Goal: Task Accomplishment & Management: Manage account settings

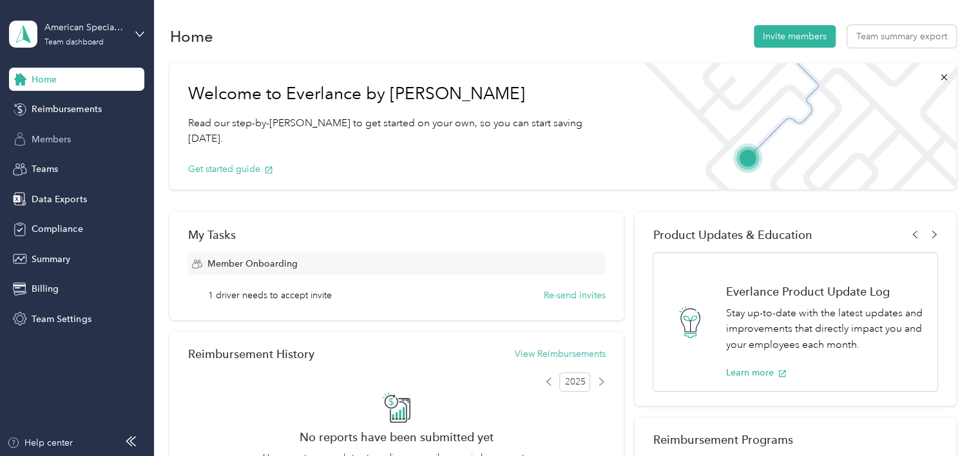
click at [67, 138] on span "Members" at bounding box center [51, 140] width 39 height 14
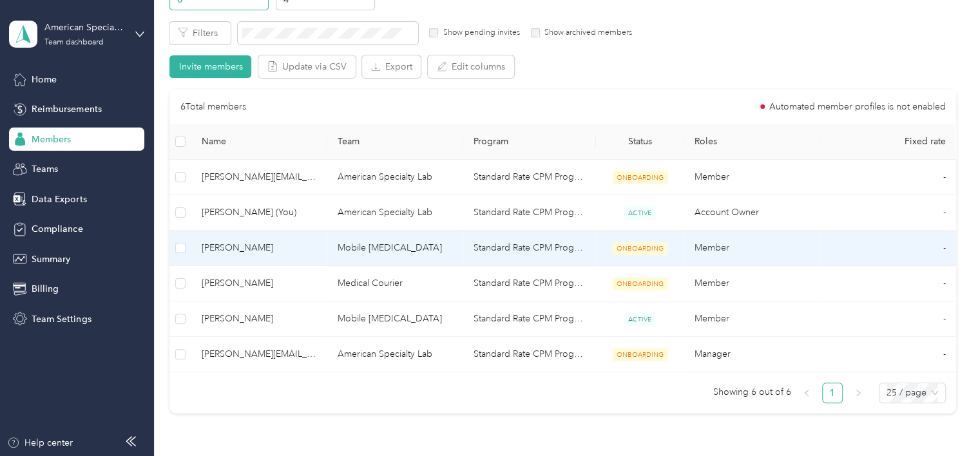
scroll to position [182, 0]
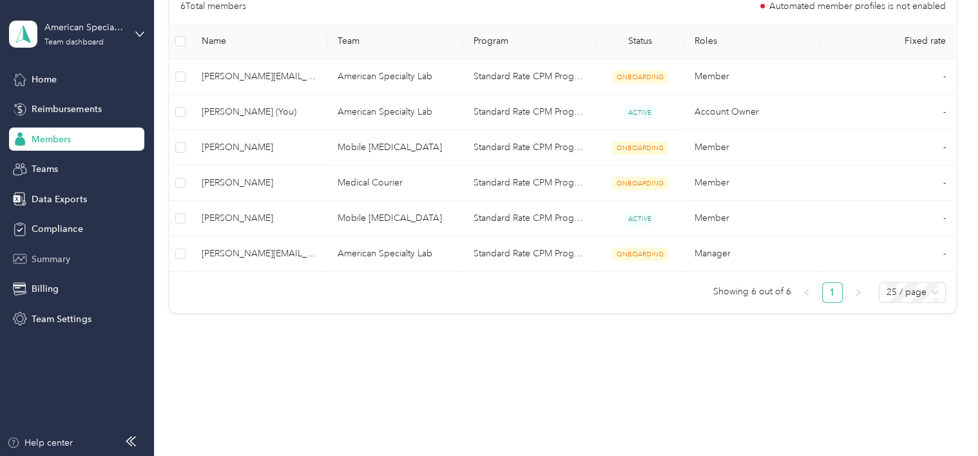
click at [60, 263] on span "Summary" at bounding box center [51, 259] width 39 height 14
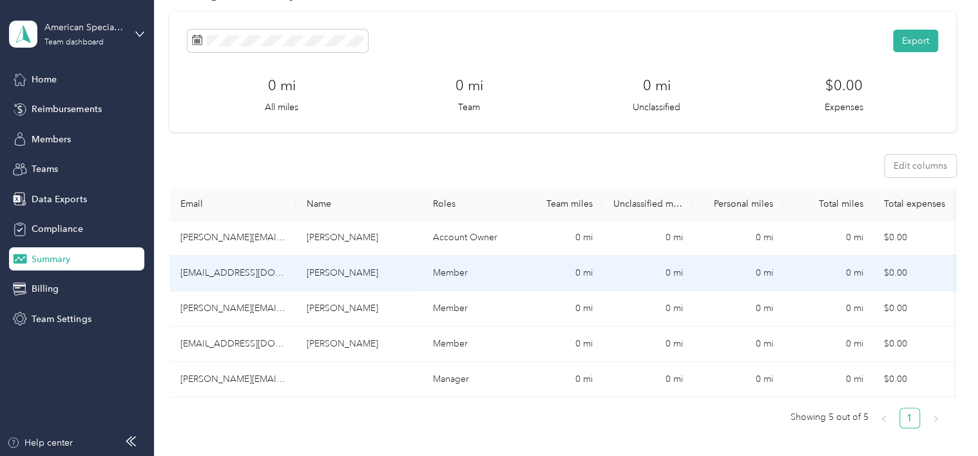
scroll to position [64, 0]
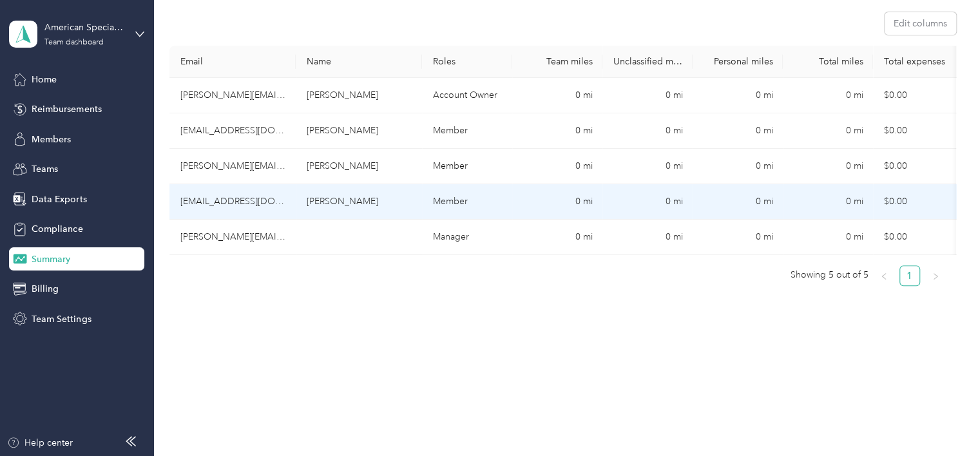
scroll to position [224, 0]
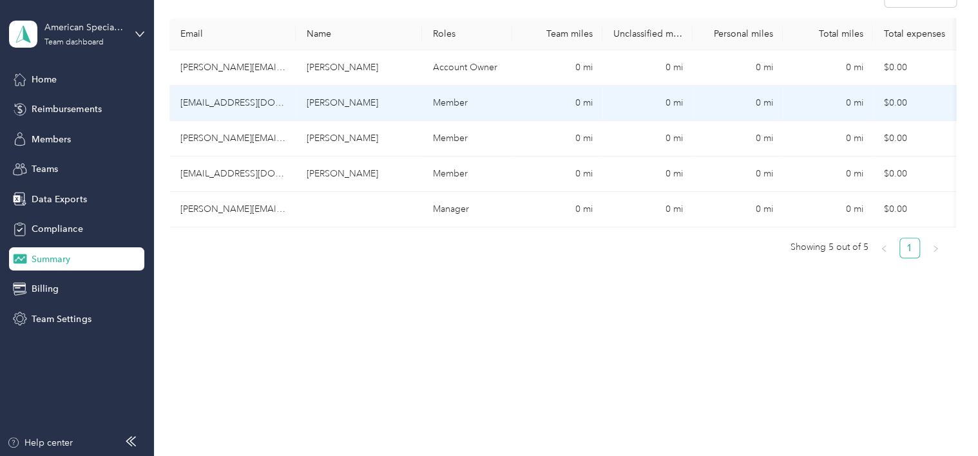
click at [486, 106] on td "Member" at bounding box center [467, 103] width 90 height 35
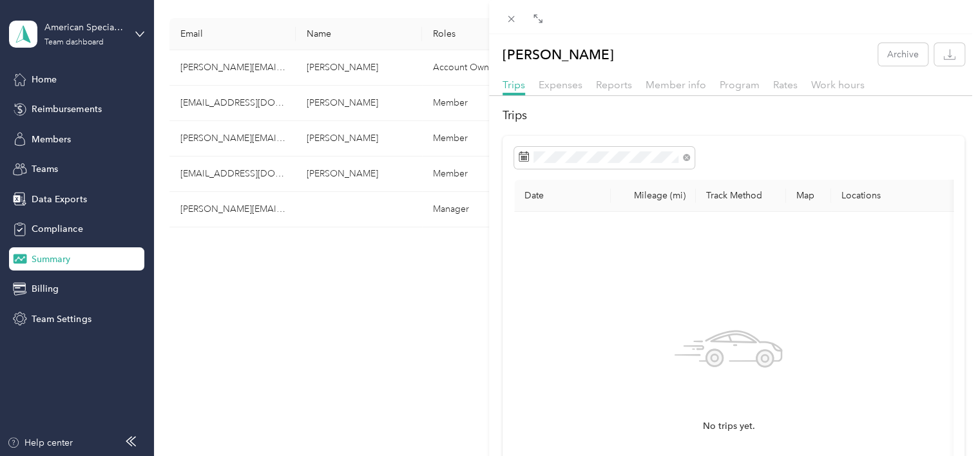
click at [329, 126] on div "[PERSON_NAME] Archive Trips Expenses Reports Member info Program Rates Work hou…" at bounding box center [489, 228] width 978 height 456
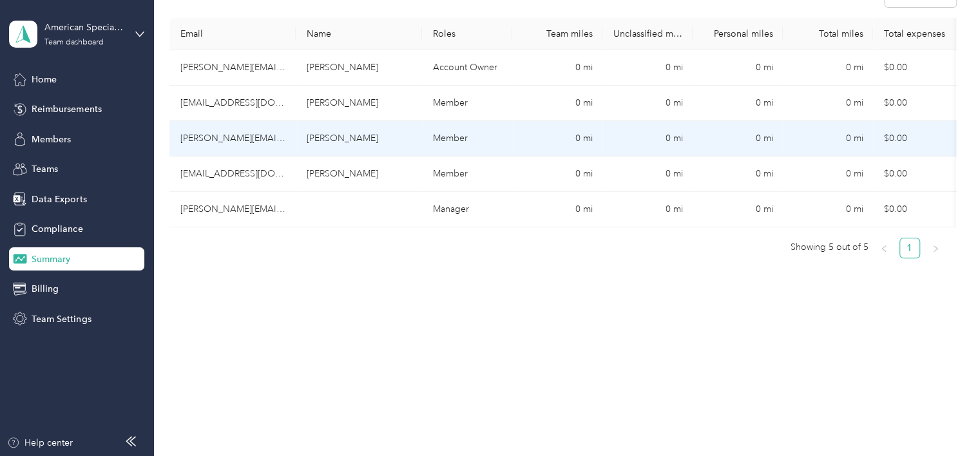
click at [344, 128] on td "[PERSON_NAME]" at bounding box center [359, 138] width 126 height 35
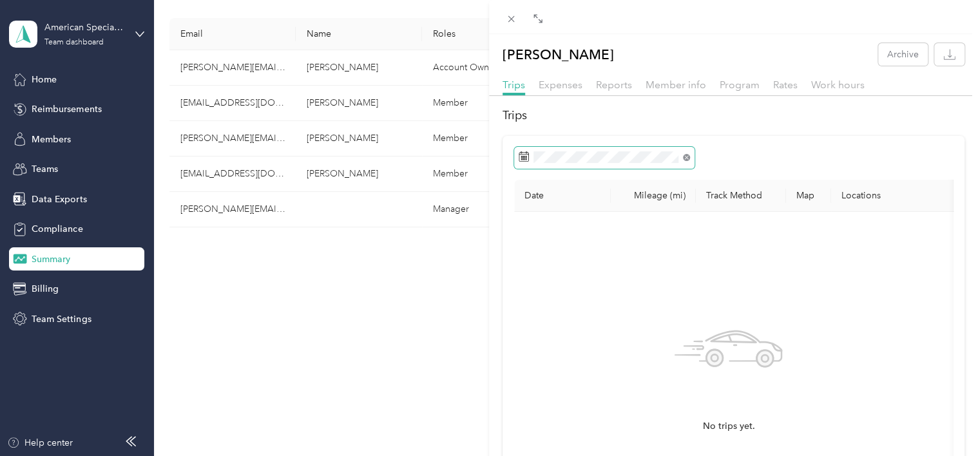
click at [689, 157] on icon at bounding box center [686, 157] width 7 height 7
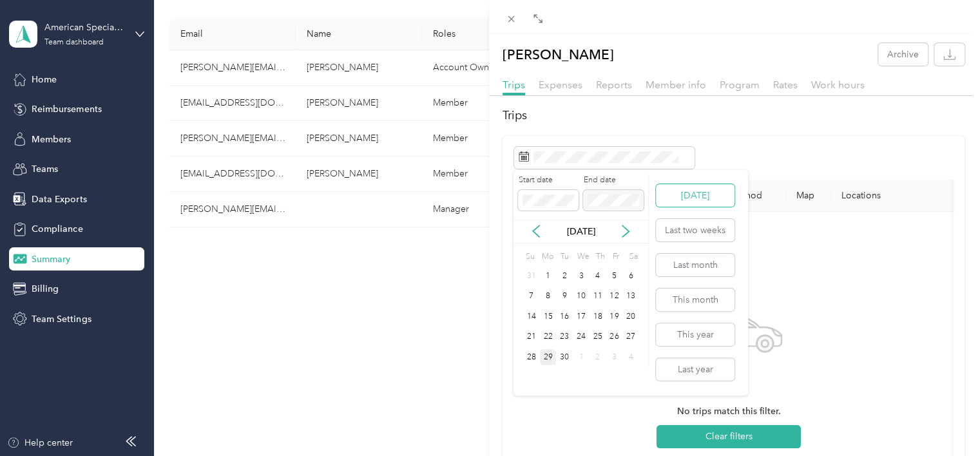
click at [694, 193] on button "[DATE]" at bounding box center [695, 195] width 79 height 23
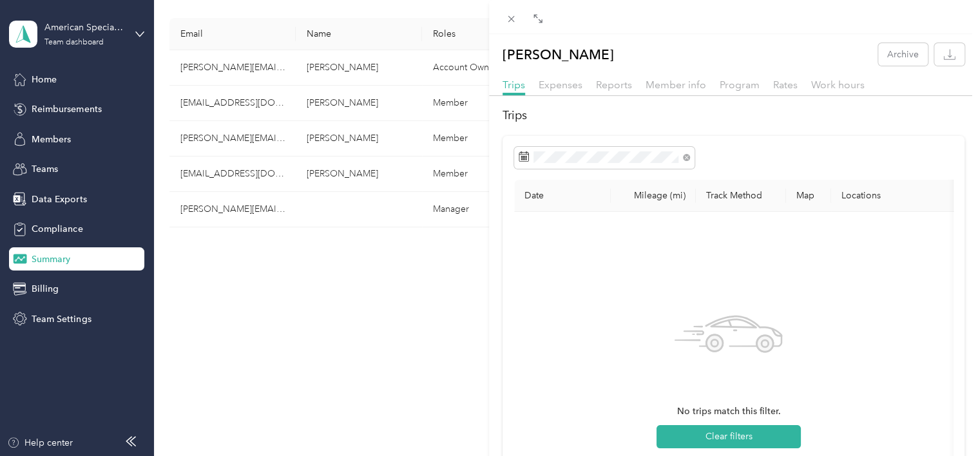
click at [395, 296] on div "[PERSON_NAME] Archive Trips Expenses Reports Member info Program Rates Work hou…" at bounding box center [489, 228] width 978 height 456
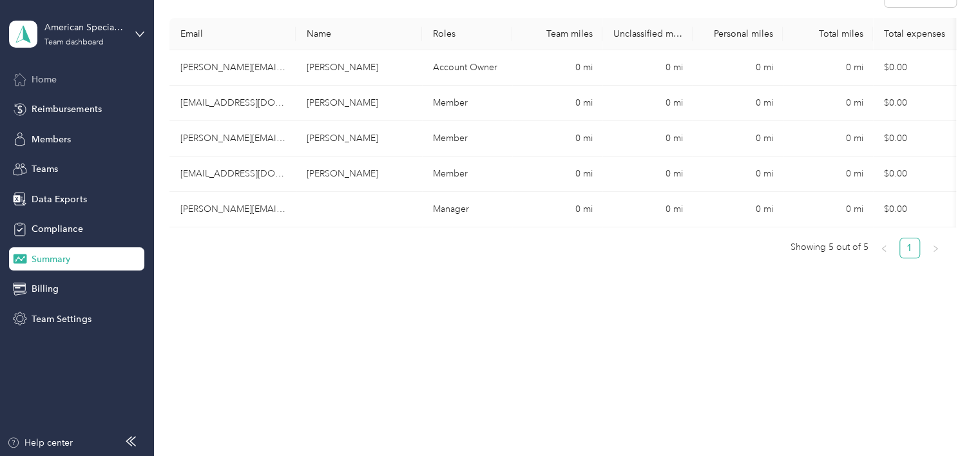
click at [54, 86] on div "Home" at bounding box center [76, 79] width 135 height 23
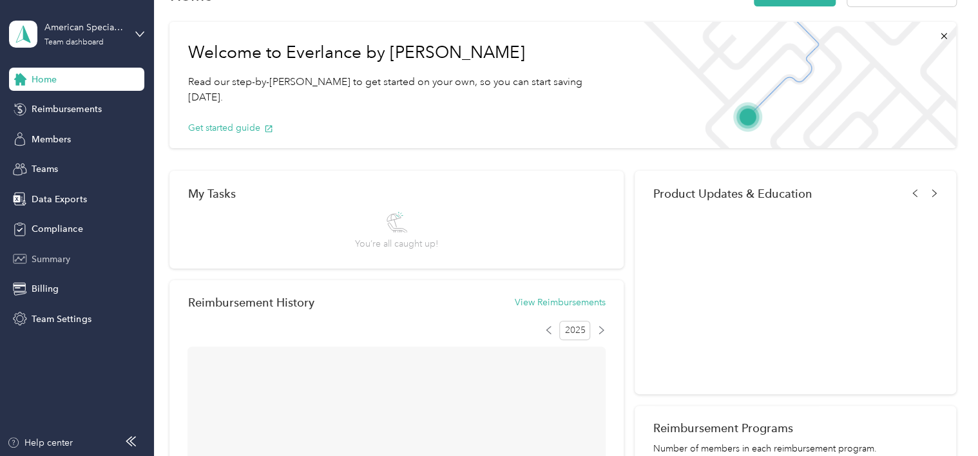
scroll to position [224, 0]
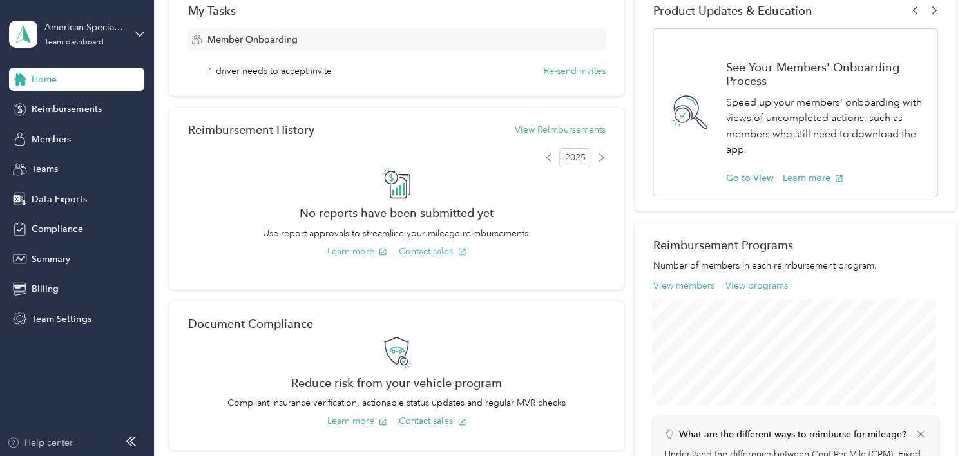
click at [36, 439] on div "Help center" at bounding box center [40, 443] width 66 height 14
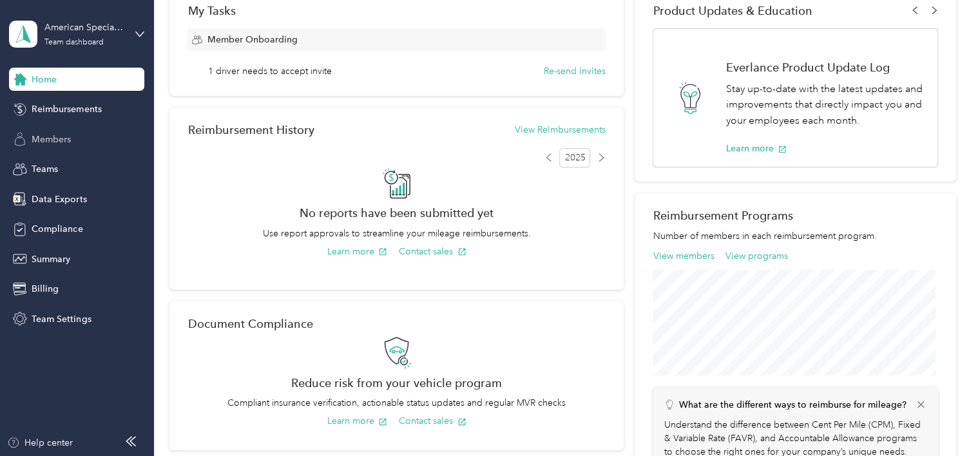
click at [63, 147] on div "Members" at bounding box center [76, 139] width 135 height 23
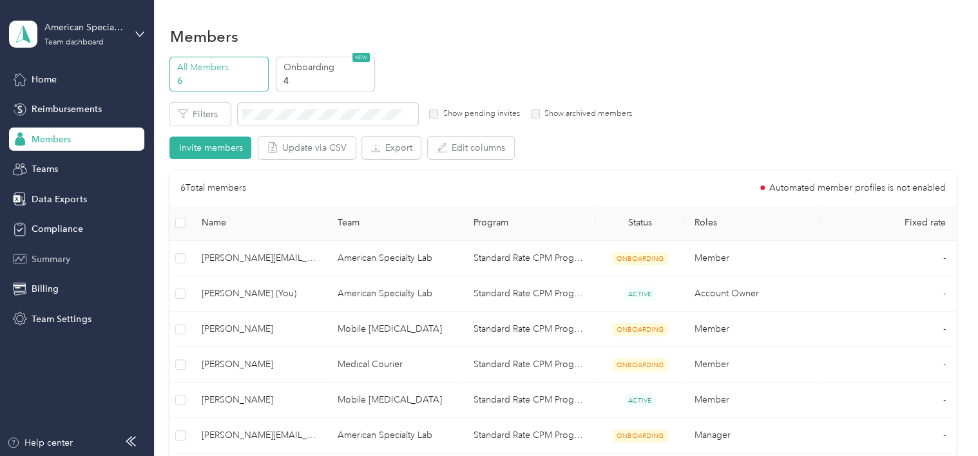
click at [61, 255] on span "Summary" at bounding box center [51, 259] width 39 height 14
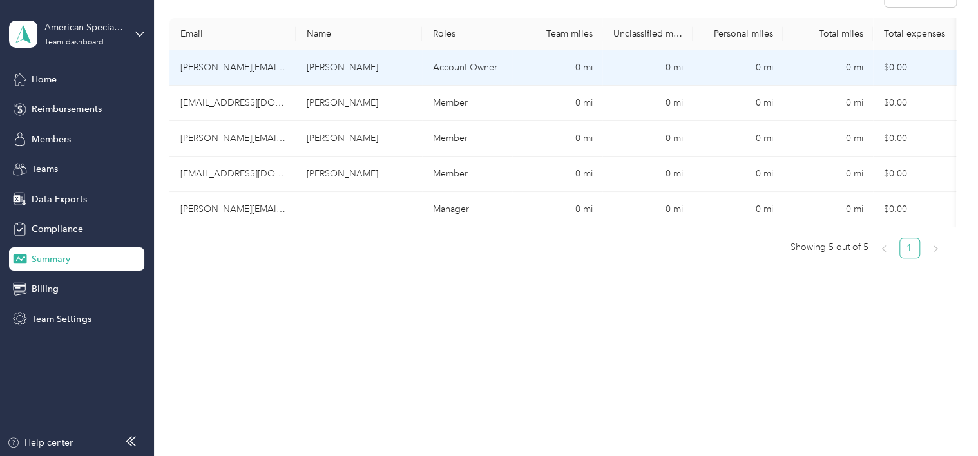
scroll to position [224, 0]
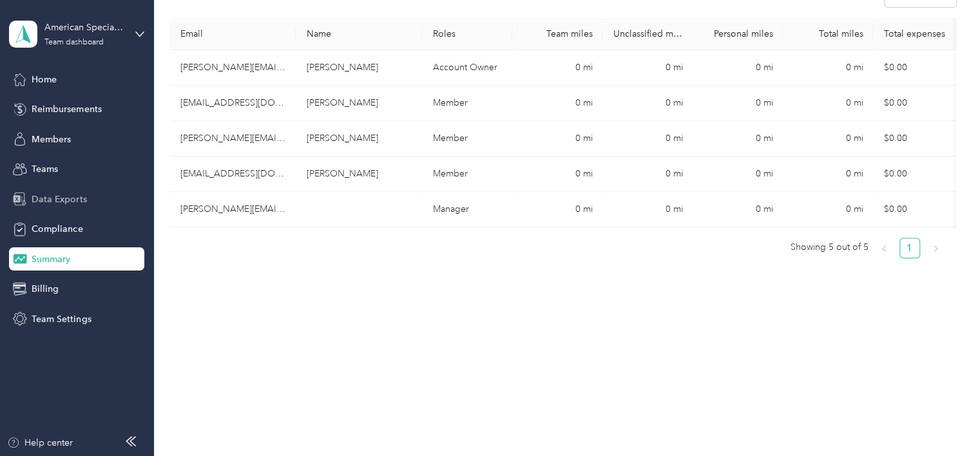
click at [41, 198] on span "Data Exports" at bounding box center [59, 200] width 55 height 14
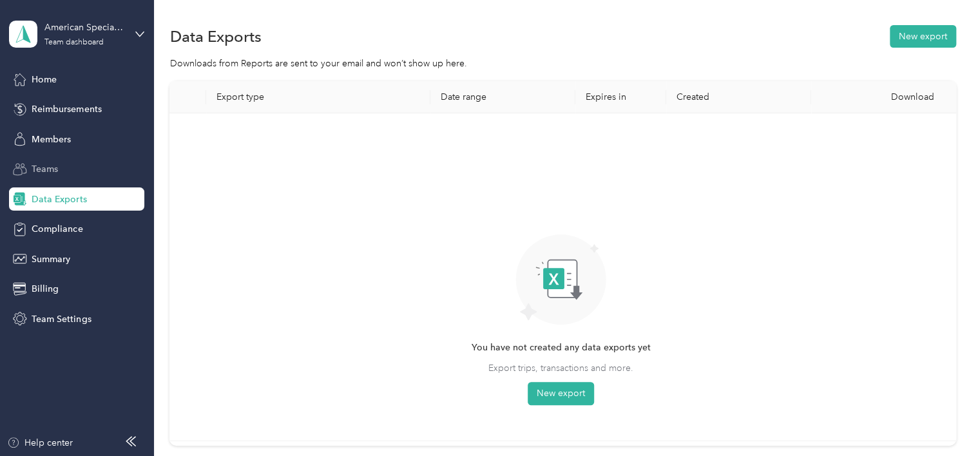
click at [41, 164] on span "Teams" at bounding box center [45, 169] width 26 height 14
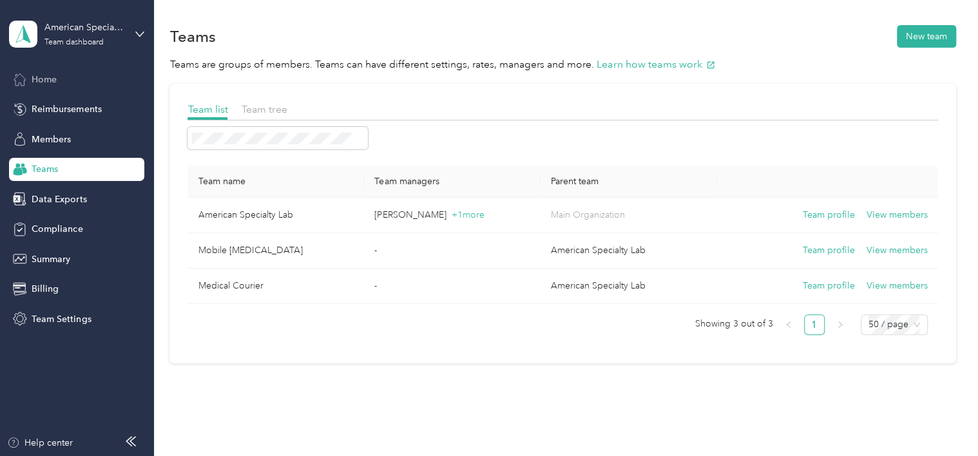
click at [46, 82] on span "Home" at bounding box center [44, 80] width 25 height 14
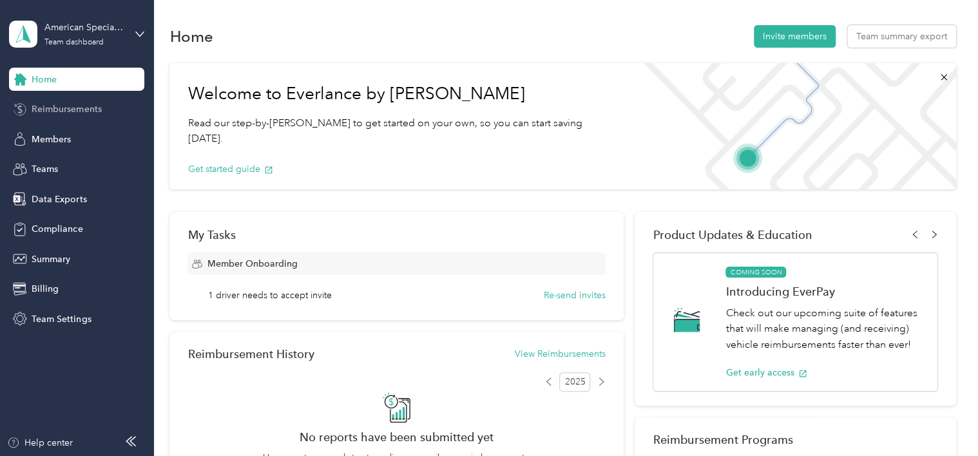
click at [59, 106] on span "Reimbursements" at bounding box center [67, 109] width 70 height 14
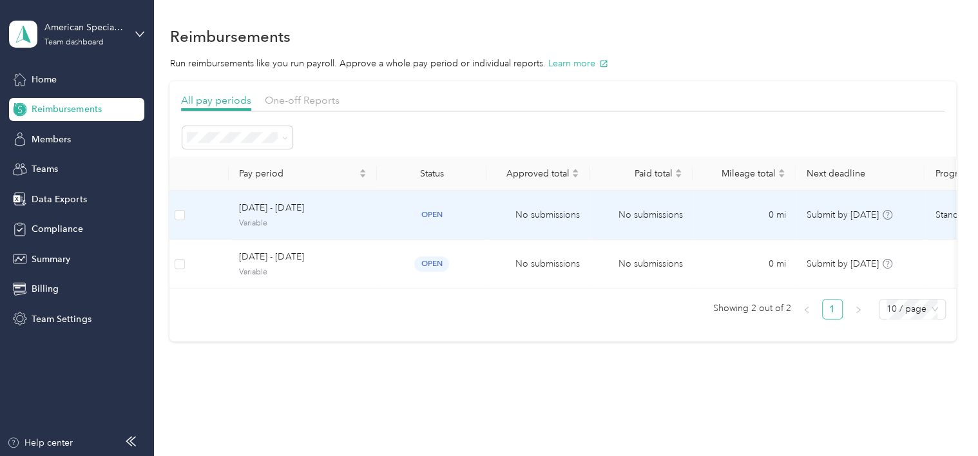
click at [299, 218] on span "Variable" at bounding box center [303, 224] width 128 height 12
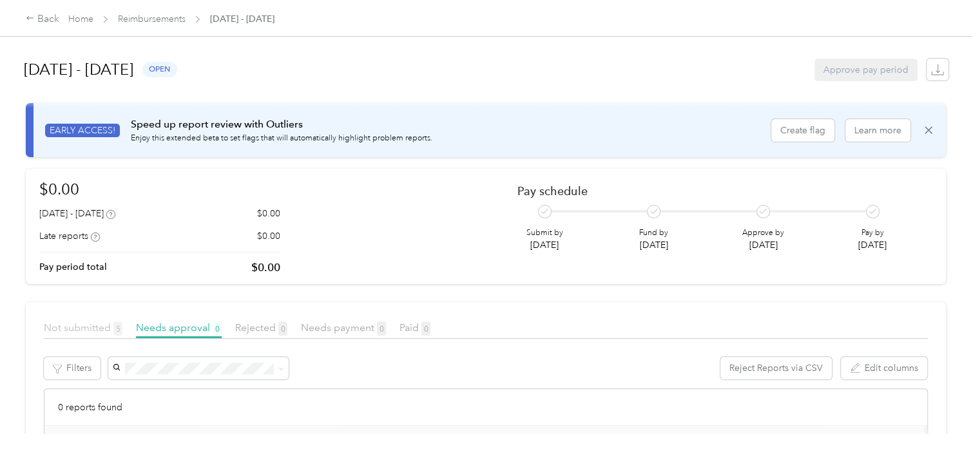
click at [68, 328] on span "Not submitted 5" at bounding box center [83, 327] width 79 height 12
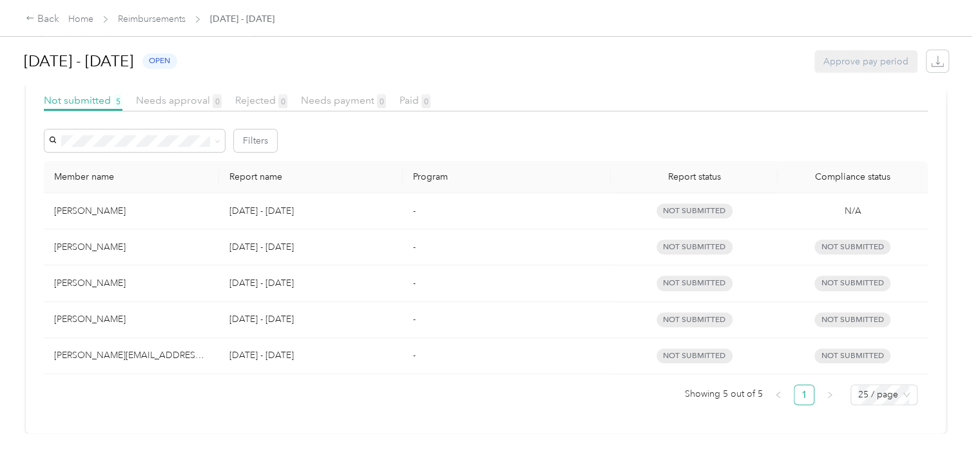
scroll to position [237, 0]
click at [404, 283] on td "-" at bounding box center [507, 283] width 209 height 36
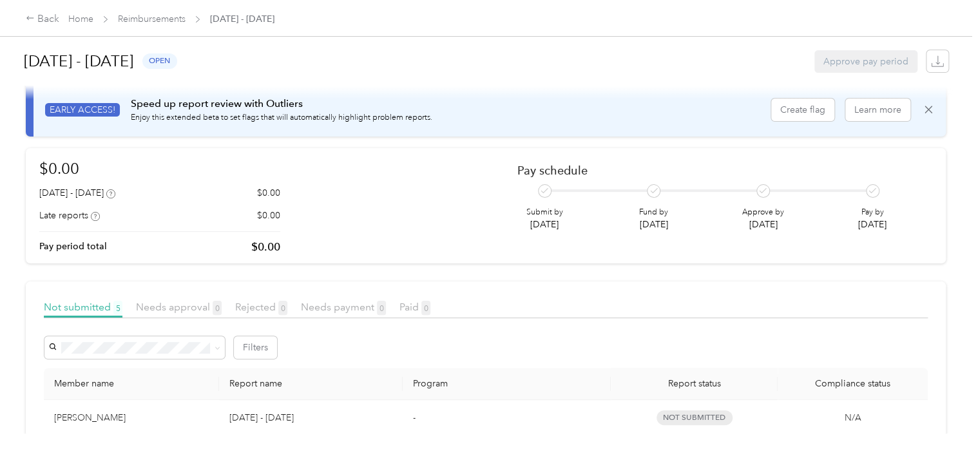
scroll to position [0, 0]
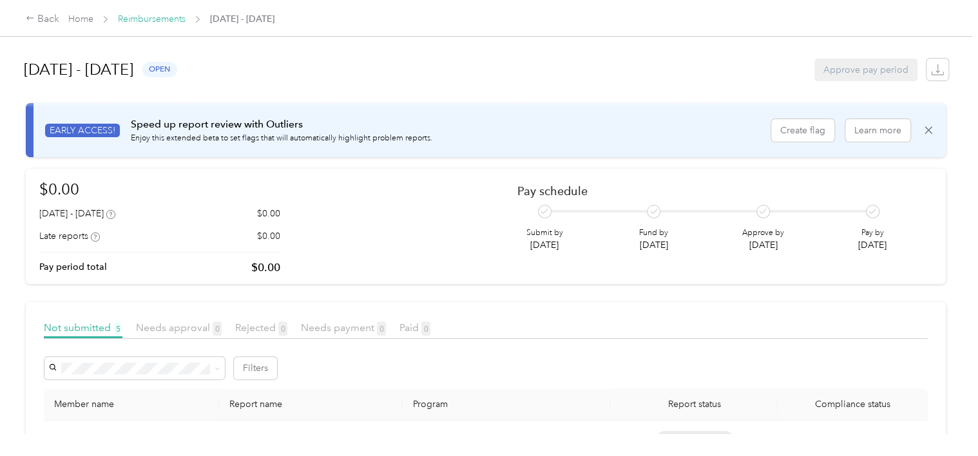
click at [139, 17] on link "Reimbursements" at bounding box center [152, 19] width 68 height 11
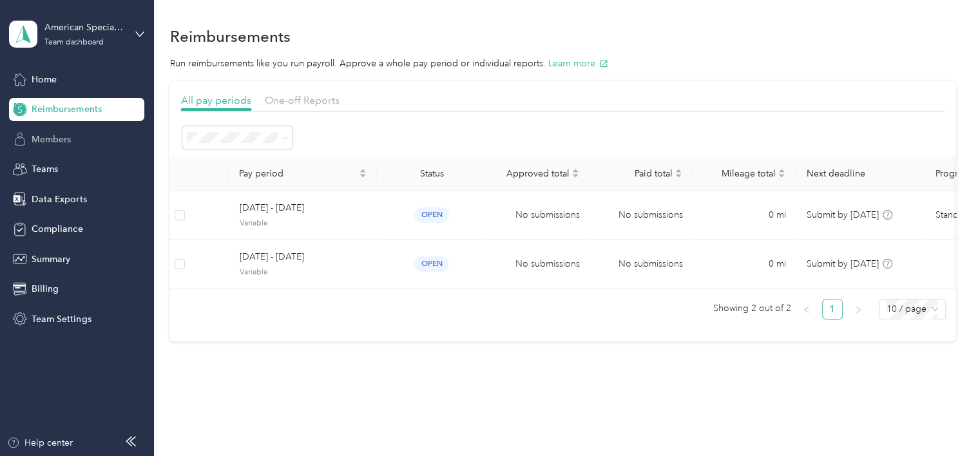
click at [49, 138] on span "Members" at bounding box center [51, 140] width 39 height 14
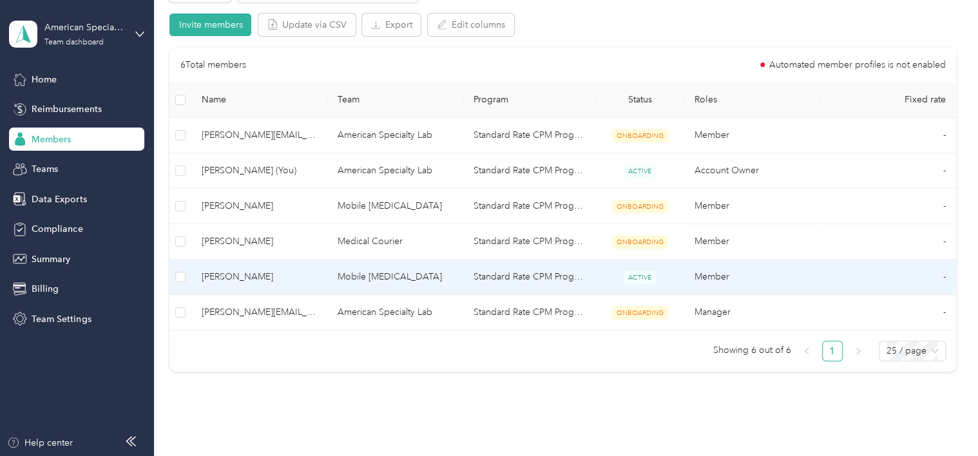
scroll to position [129, 0]
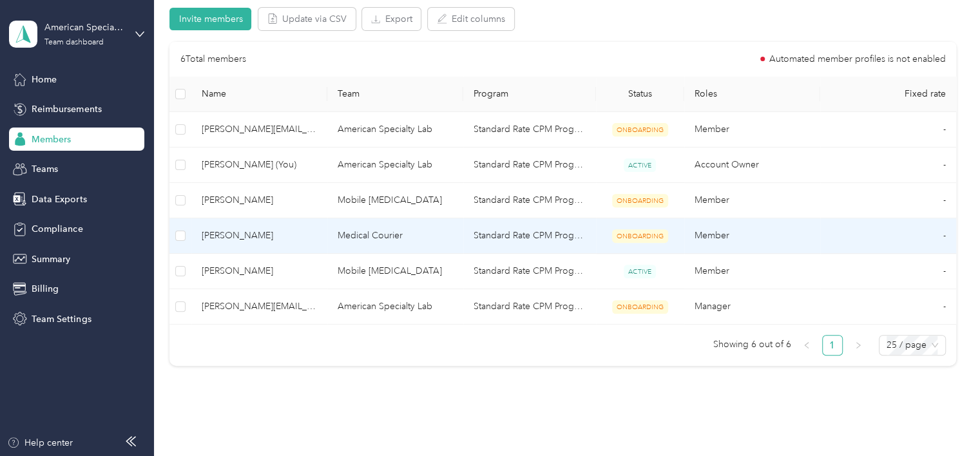
click at [470, 236] on td "Standard Rate CPM Program" at bounding box center [529, 235] width 133 height 35
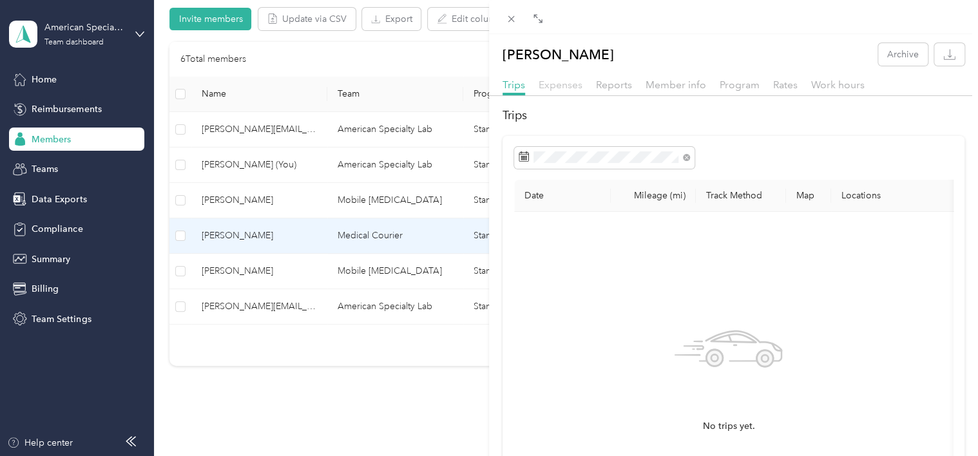
click at [556, 88] on span "Expenses" at bounding box center [560, 85] width 44 height 12
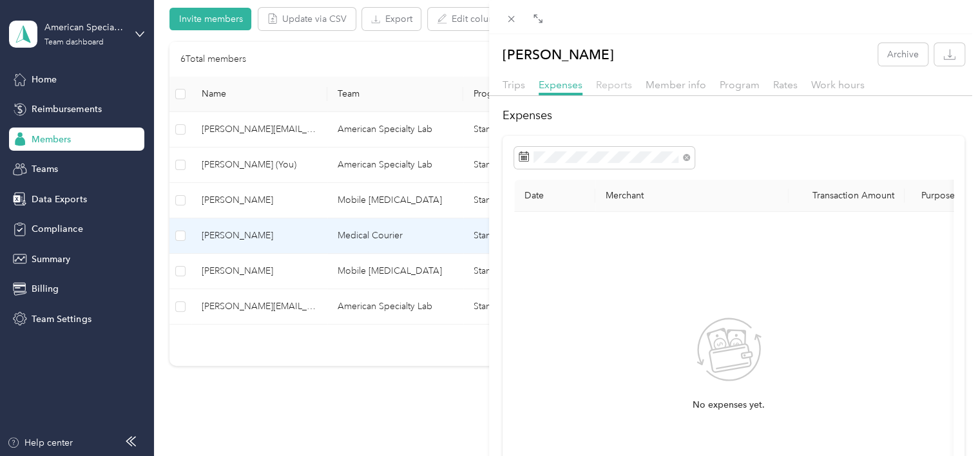
click at [611, 86] on span "Reports" at bounding box center [614, 85] width 36 height 12
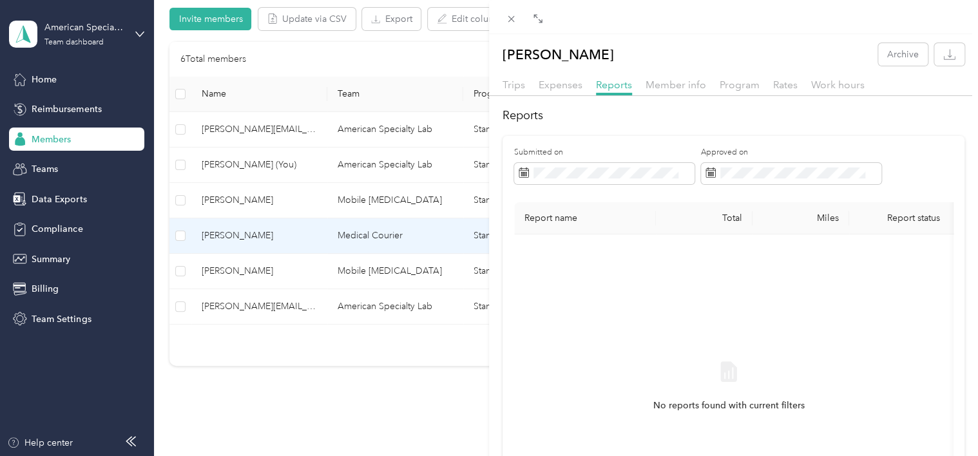
click at [618, 187] on div "Submitted on Approved on" at bounding box center [733, 170] width 439 height 46
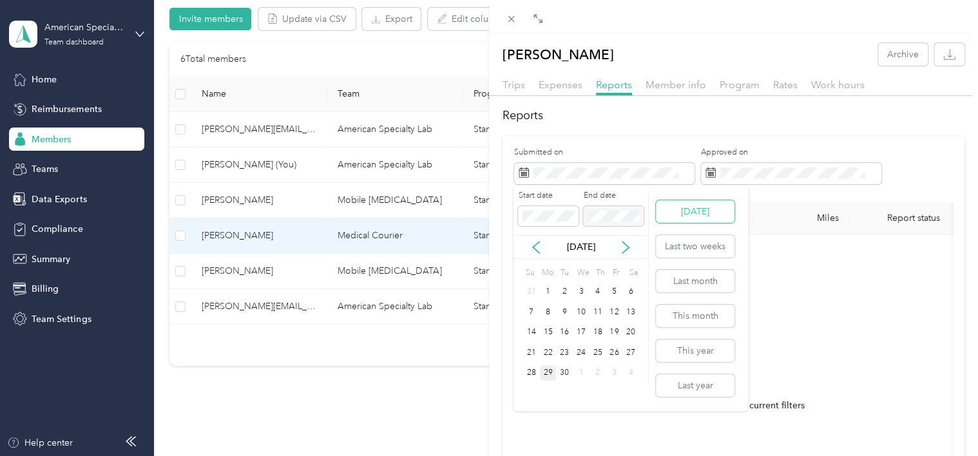
click at [671, 216] on button "[DATE]" at bounding box center [695, 211] width 79 height 23
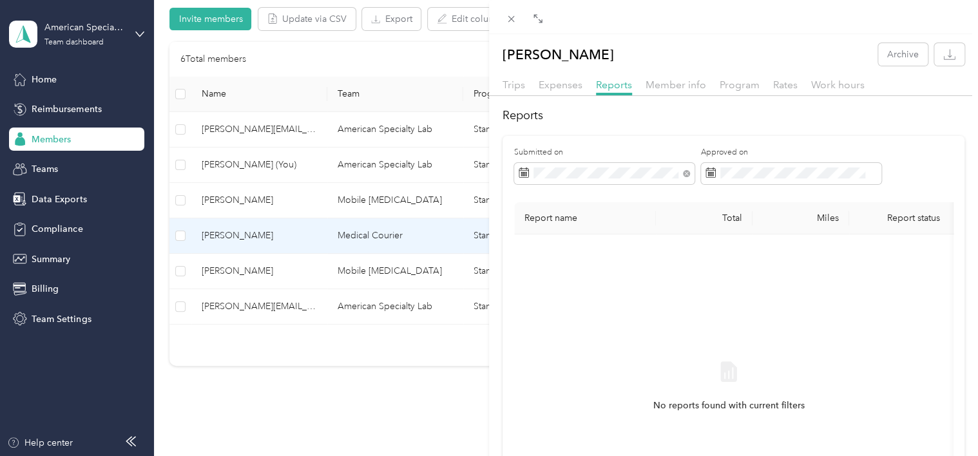
click at [52, 169] on div "[PERSON_NAME] Archive Trips Expenses Reports Member info Program Rates Work hou…" at bounding box center [489, 228] width 978 height 456
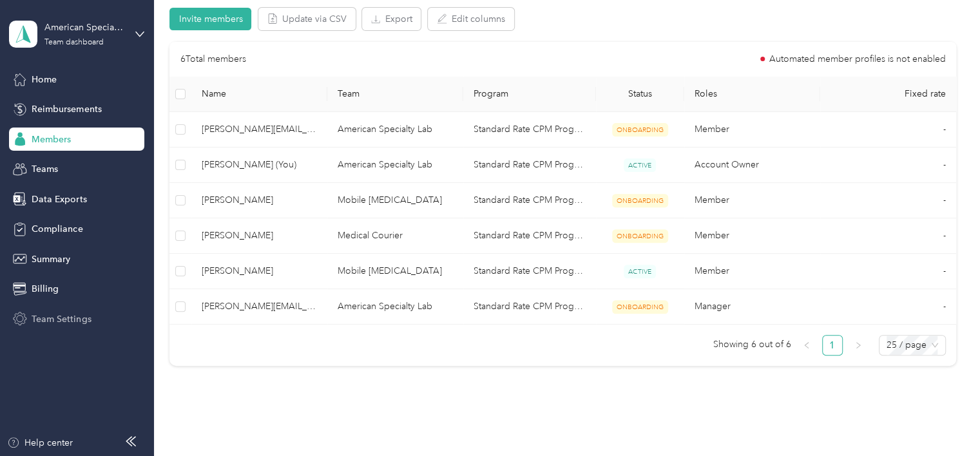
click at [66, 314] on span "Team Settings" at bounding box center [61, 319] width 59 height 14
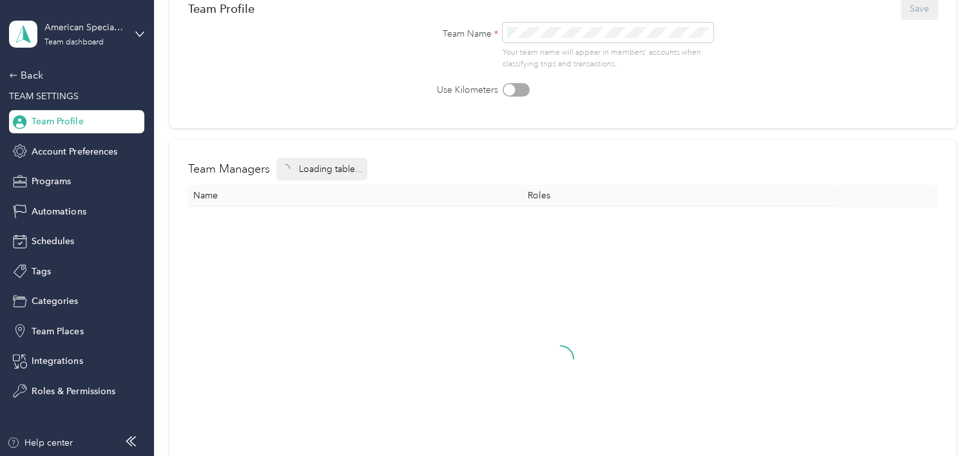
scroll to position [108, 0]
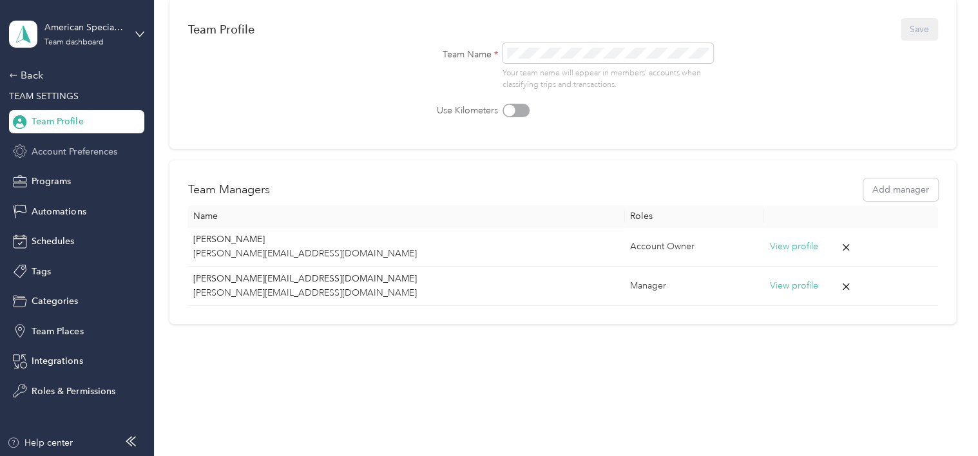
click at [64, 153] on span "Account Preferences" at bounding box center [74, 152] width 85 height 14
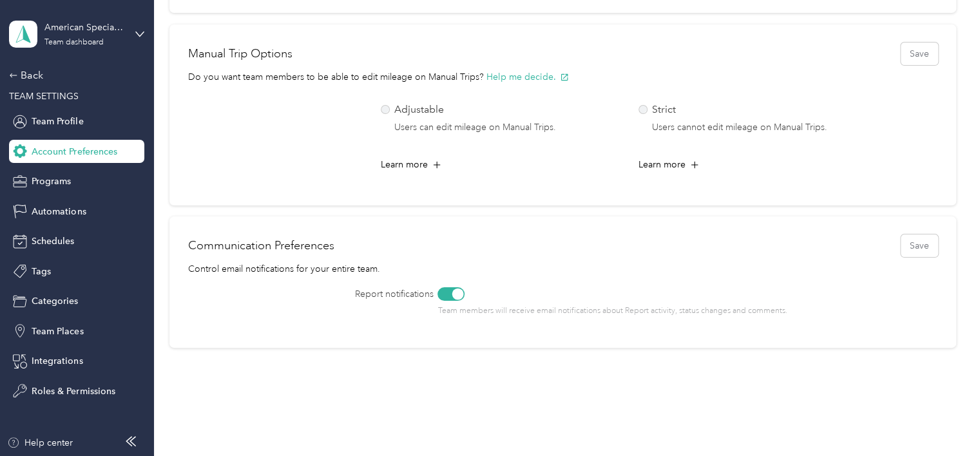
scroll to position [580, 0]
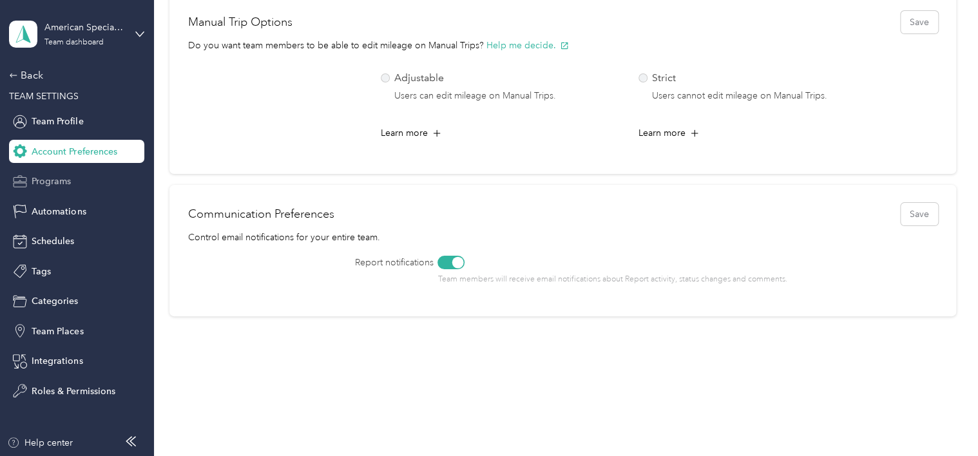
click at [53, 175] on span "Programs" at bounding box center [51, 182] width 39 height 14
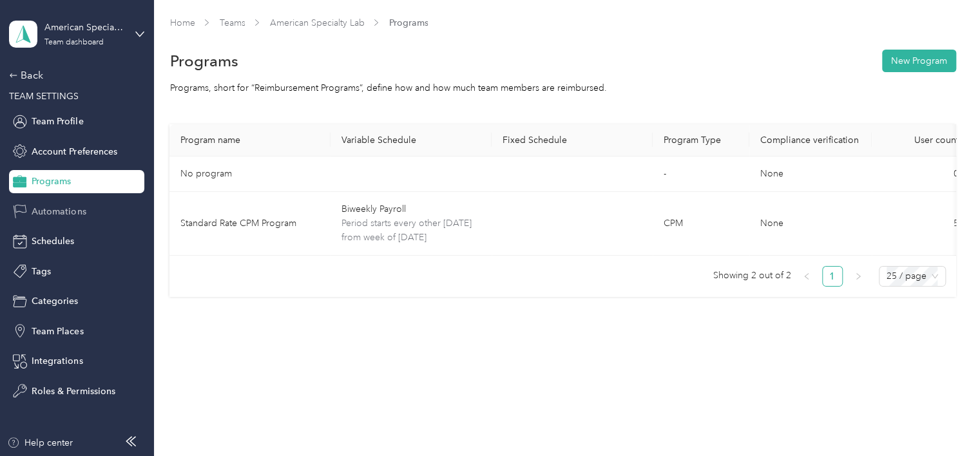
click at [56, 200] on div "Automations" at bounding box center [76, 211] width 135 height 23
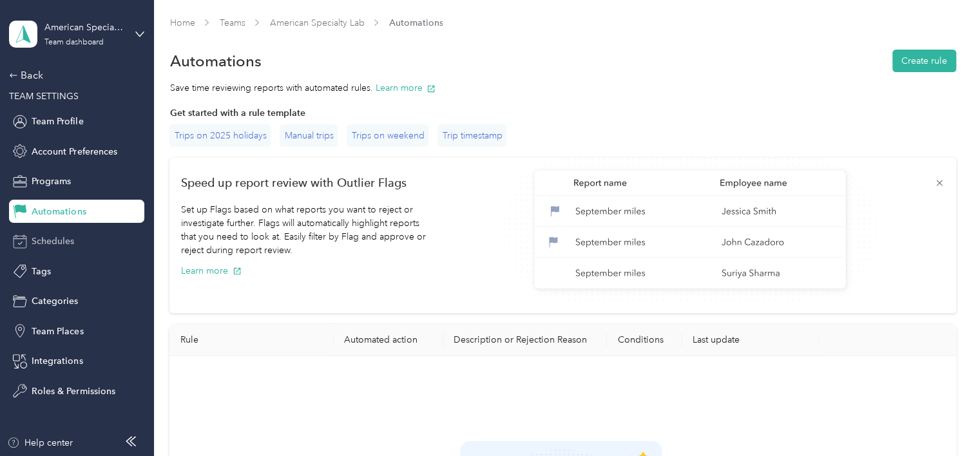
click at [54, 242] on span "Schedules" at bounding box center [53, 241] width 43 height 14
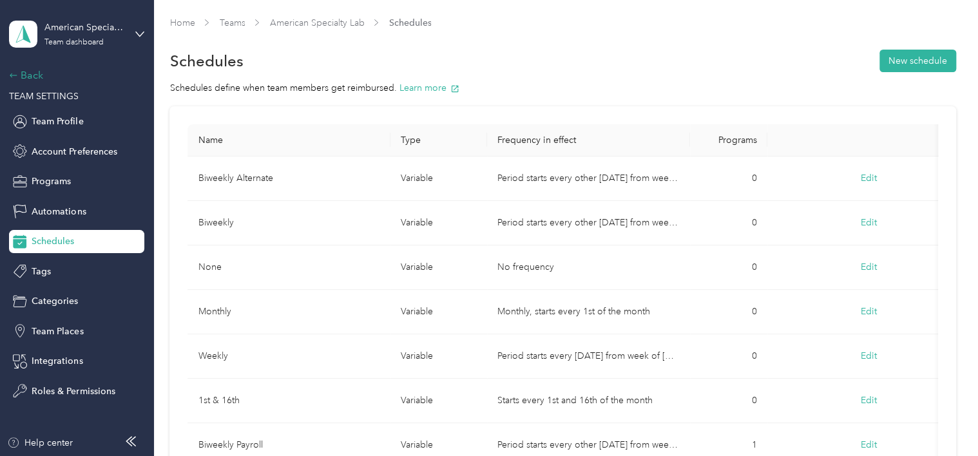
click at [23, 71] on div "Back" at bounding box center [73, 75] width 129 height 15
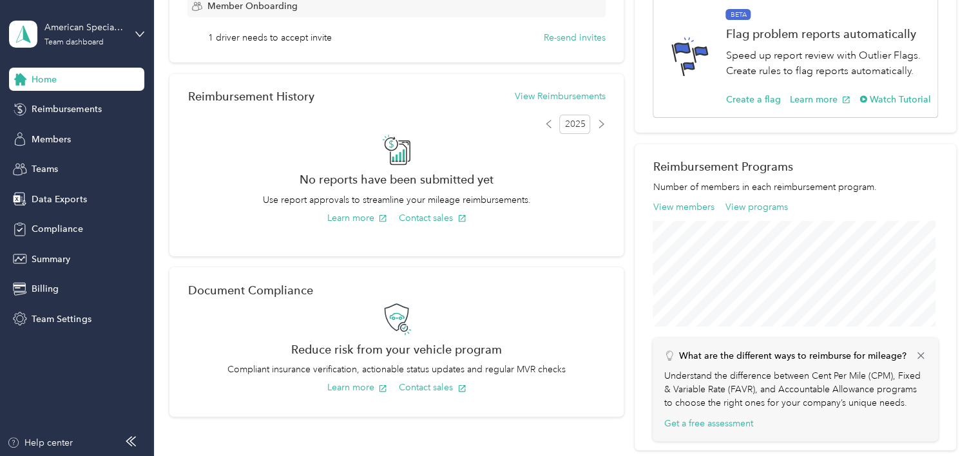
scroll to position [488, 0]
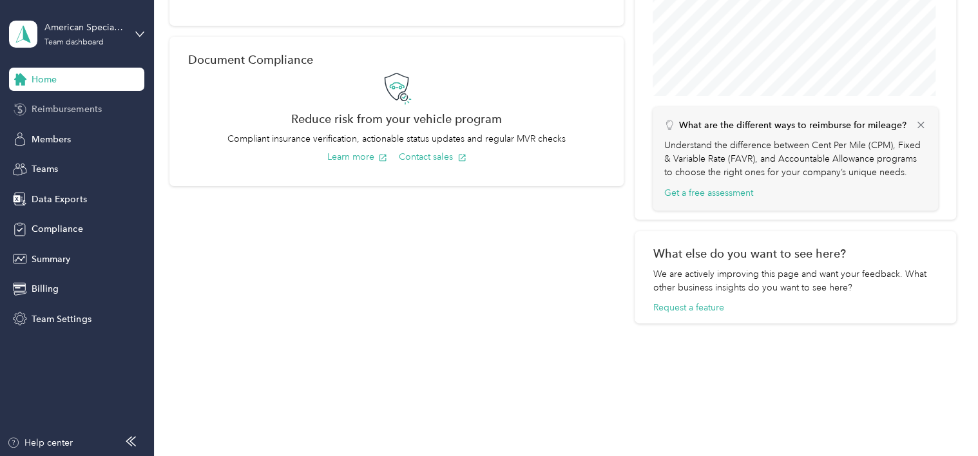
click at [32, 113] on span "Reimbursements" at bounding box center [67, 109] width 70 height 14
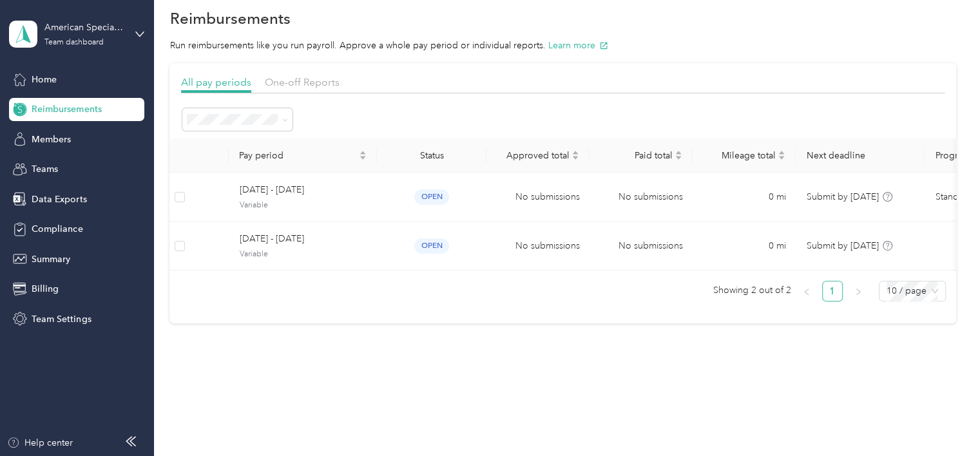
scroll to position [28, 0]
click at [39, 77] on span "Home" at bounding box center [44, 80] width 25 height 14
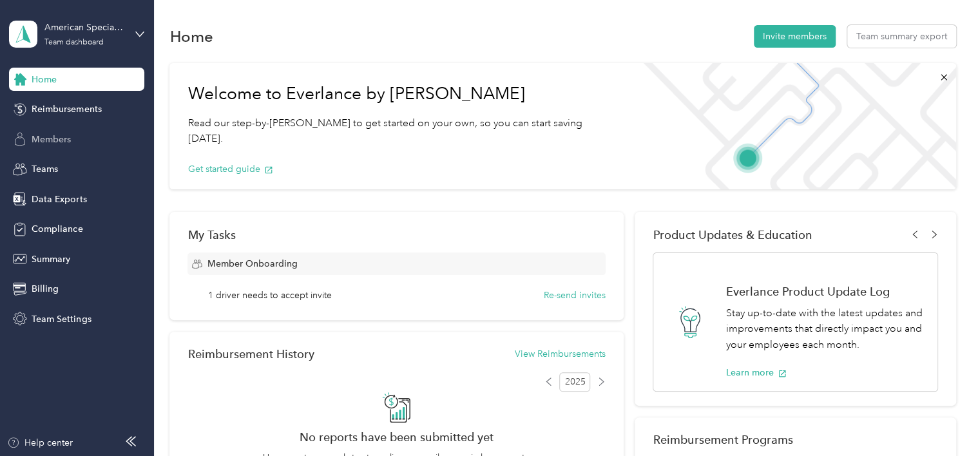
click at [60, 136] on span "Members" at bounding box center [51, 140] width 39 height 14
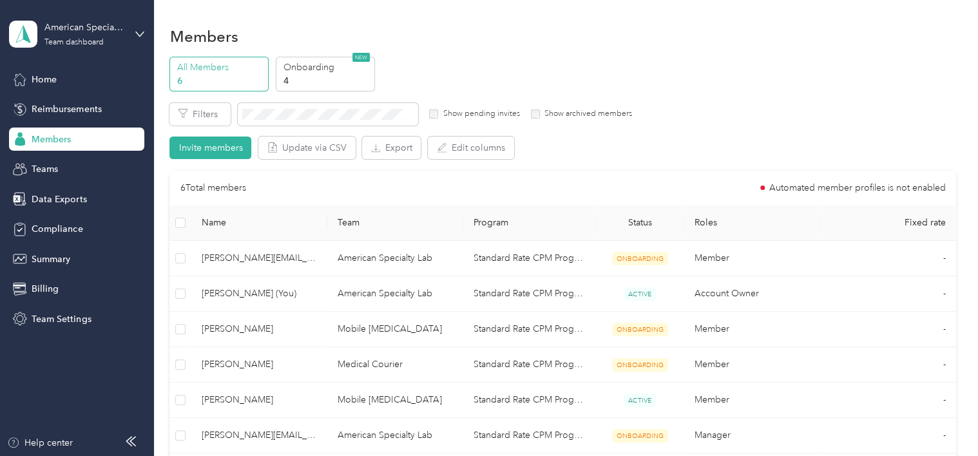
click at [219, 72] on p "All Members" at bounding box center [221, 68] width 88 height 14
click at [192, 64] on p "All Members" at bounding box center [221, 68] width 88 height 14
click at [308, 62] on p "Onboarding" at bounding box center [327, 68] width 88 height 14
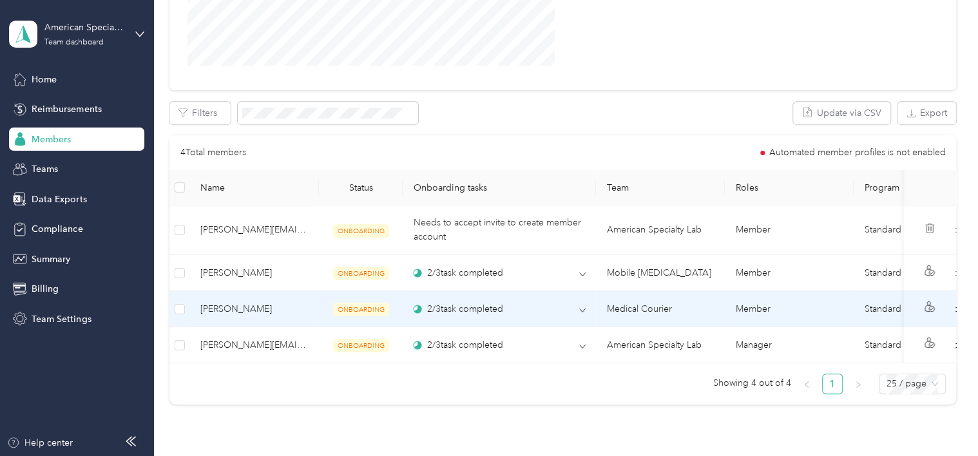
scroll to position [247, 0]
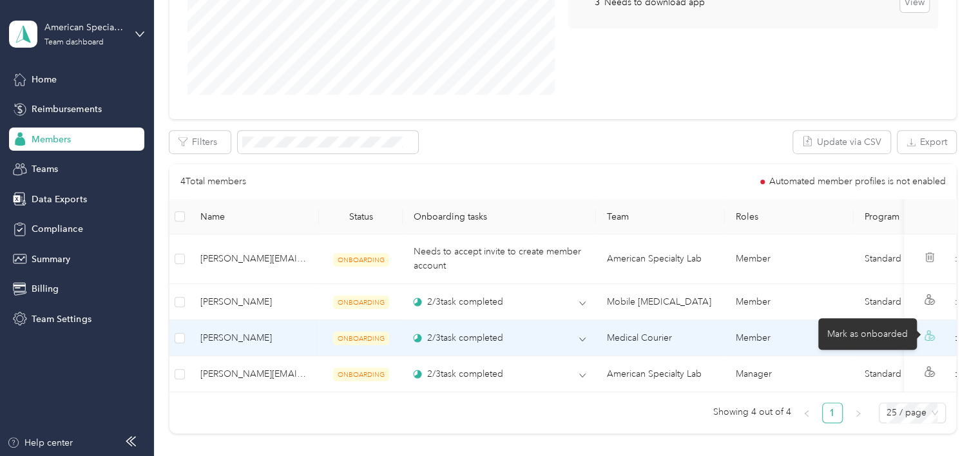
click at [925, 338] on icon at bounding box center [930, 335] width 10 height 10
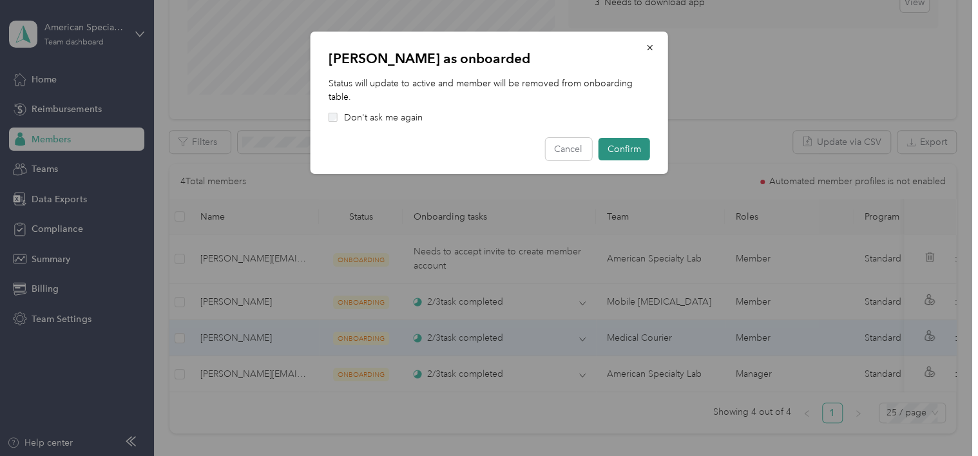
click at [624, 146] on button "Confirm" at bounding box center [624, 149] width 52 height 23
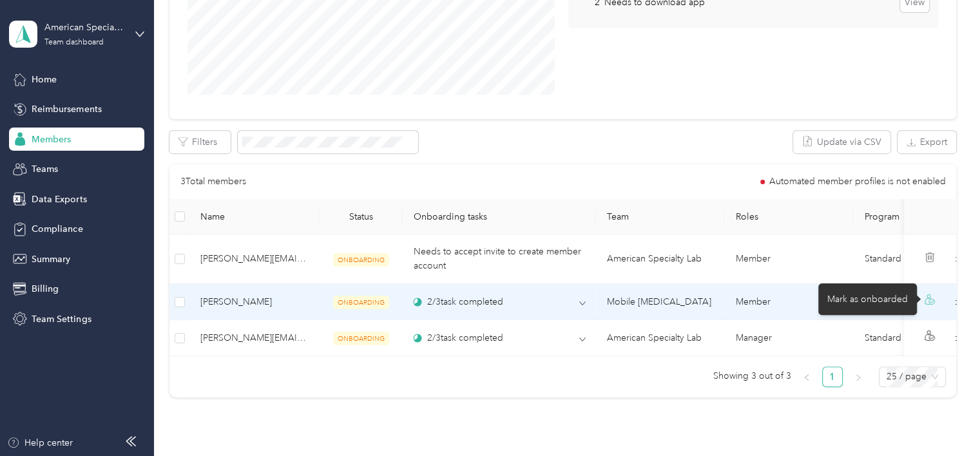
click at [929, 300] on circle at bounding box center [931, 302] width 5 height 5
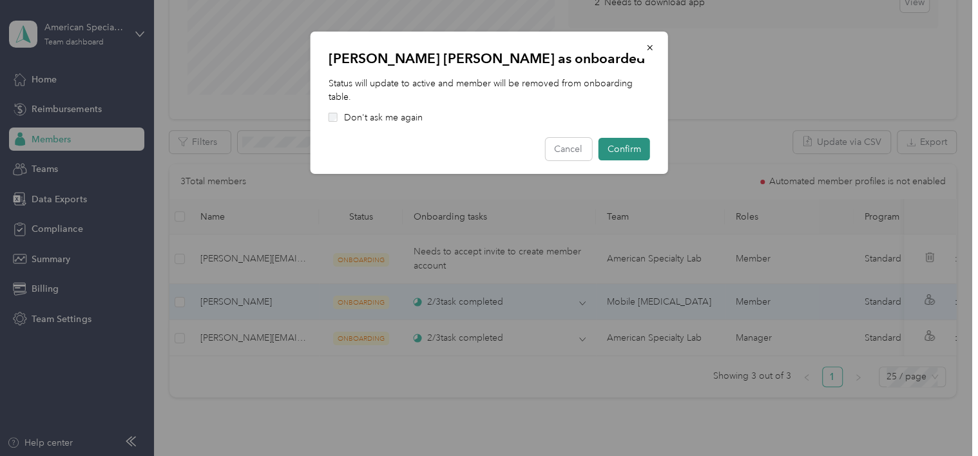
click at [618, 147] on button "Confirm" at bounding box center [624, 149] width 52 height 23
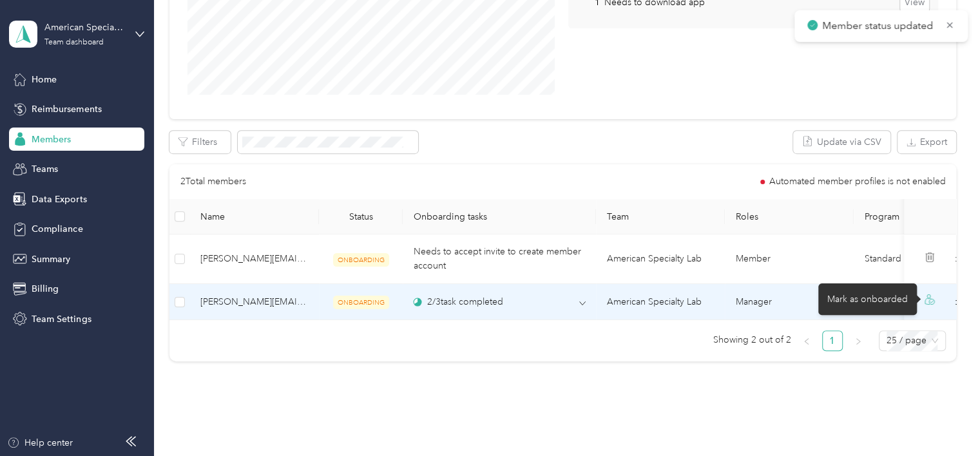
click at [926, 294] on icon at bounding box center [930, 299] width 10 height 10
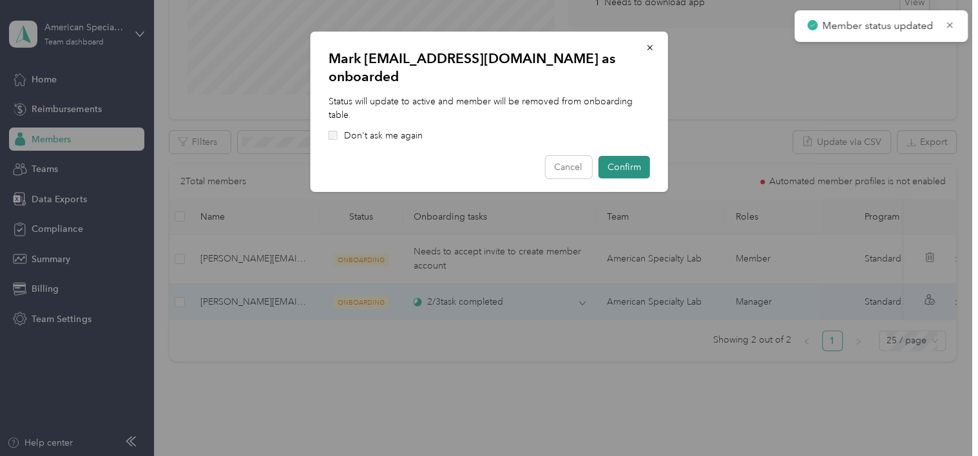
click at [630, 156] on button "Confirm" at bounding box center [624, 167] width 52 height 23
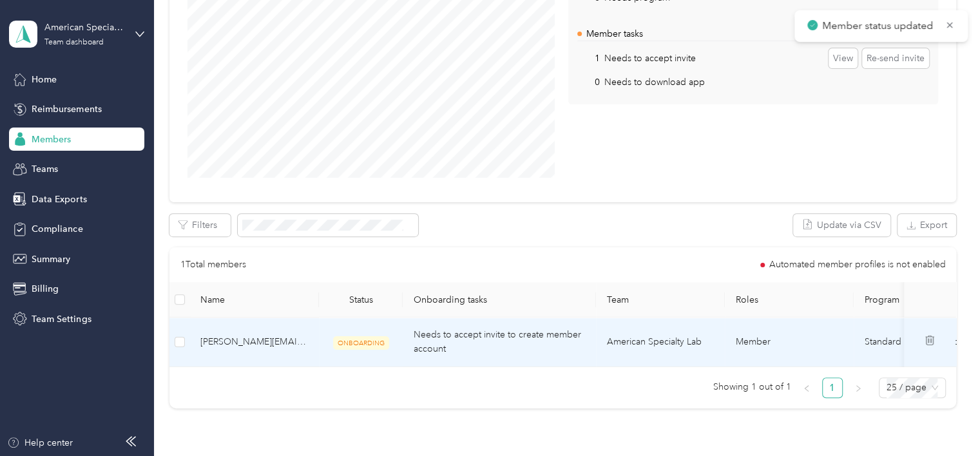
scroll to position [0, 0]
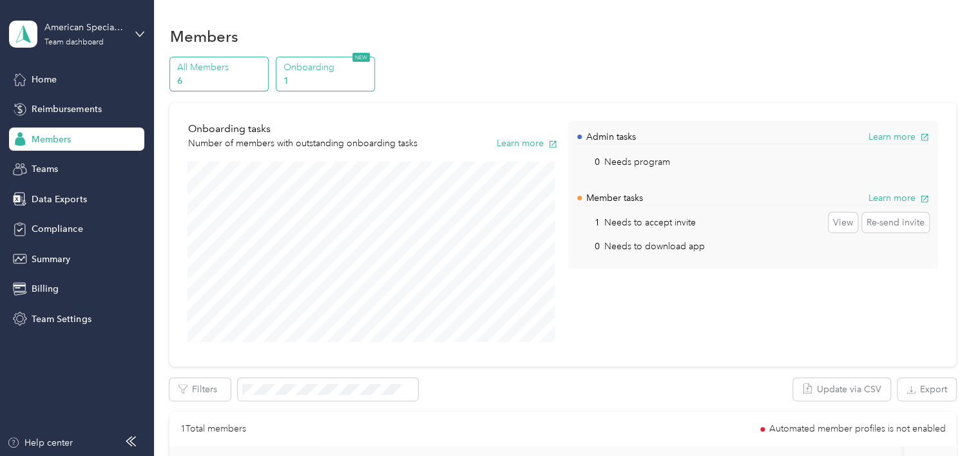
click at [195, 74] on p "6" at bounding box center [221, 81] width 88 height 14
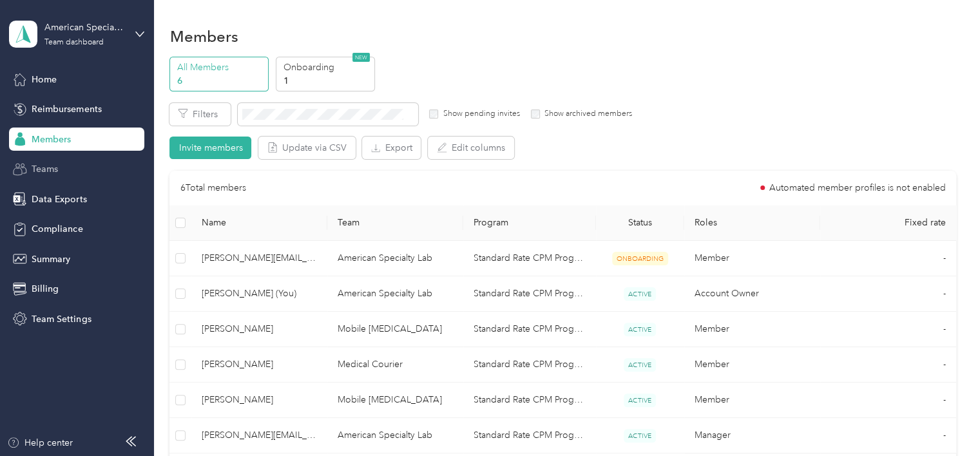
click at [60, 175] on div "Teams" at bounding box center [76, 169] width 135 height 23
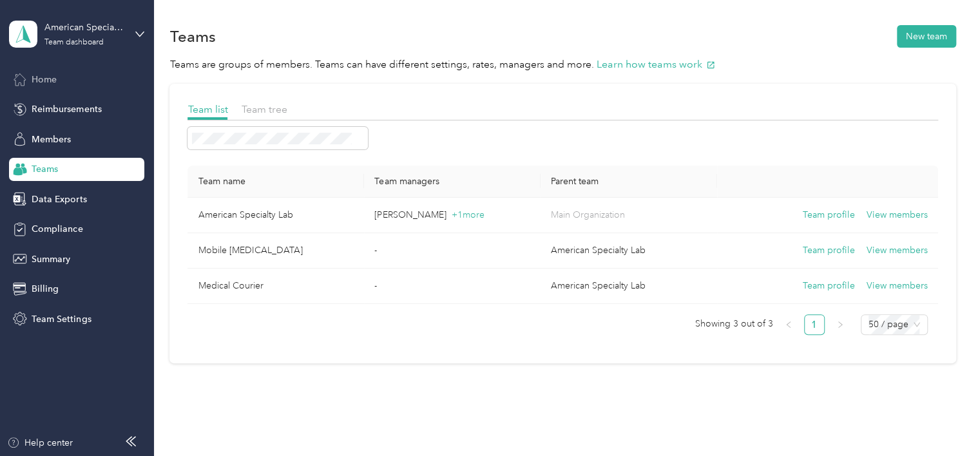
click at [49, 80] on span "Home" at bounding box center [44, 80] width 25 height 14
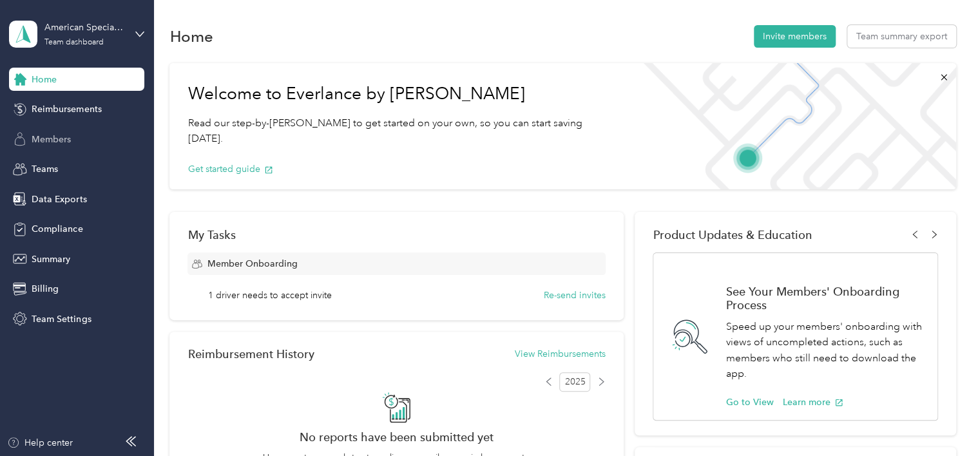
click at [54, 137] on span "Members" at bounding box center [51, 140] width 39 height 14
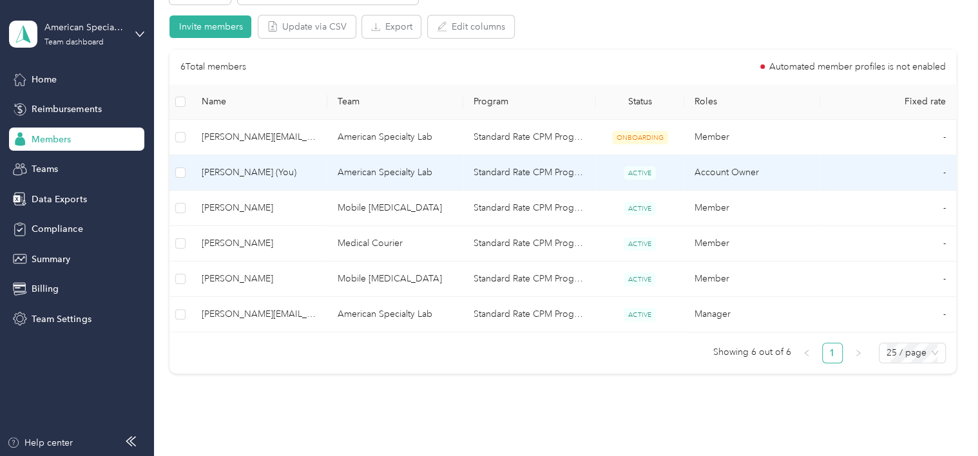
scroll to position [182, 0]
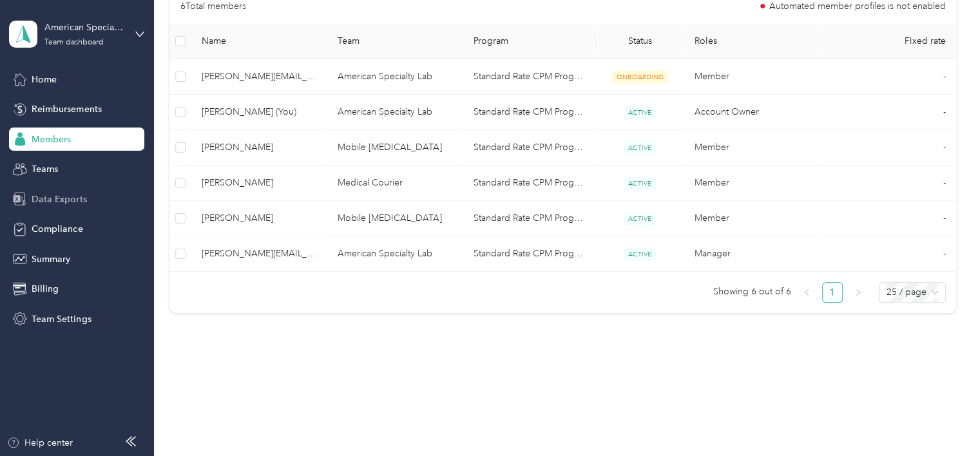
click at [58, 195] on span "Data Exports" at bounding box center [59, 200] width 55 height 14
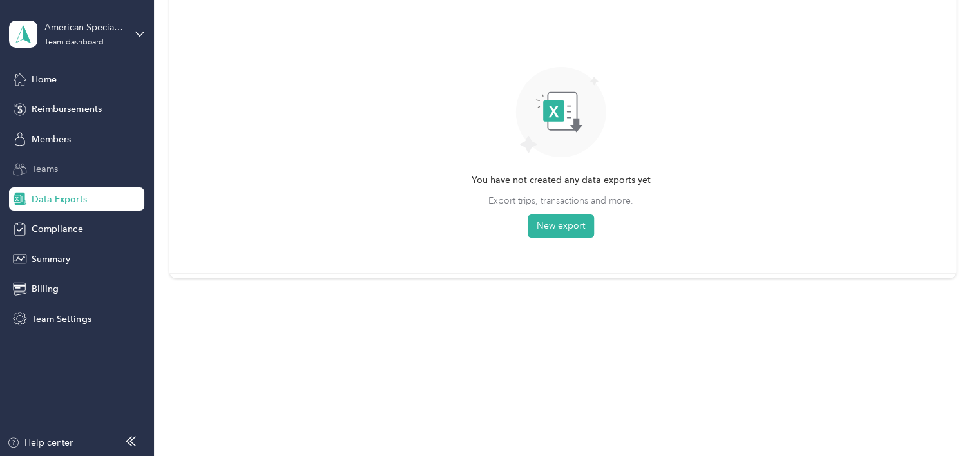
click at [52, 169] on span "Teams" at bounding box center [45, 169] width 26 height 14
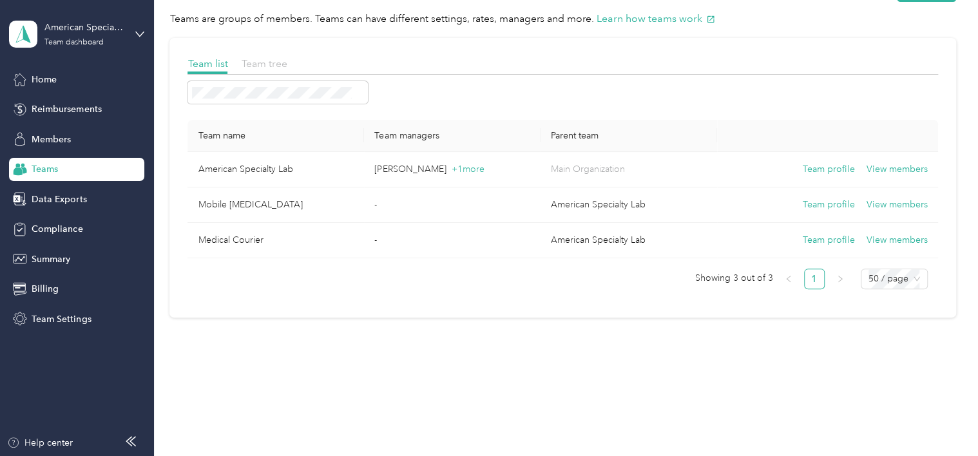
click at [279, 65] on span "Team tree" at bounding box center [264, 63] width 46 height 12
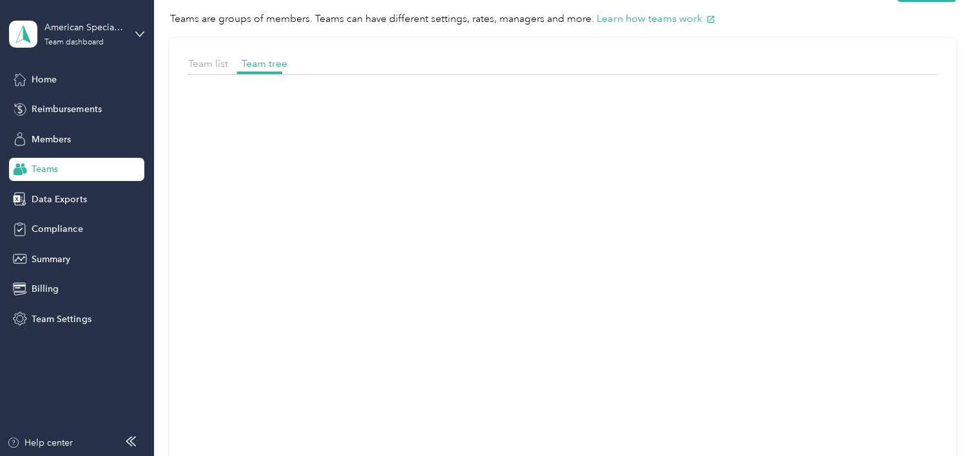
scroll to position [182, 0]
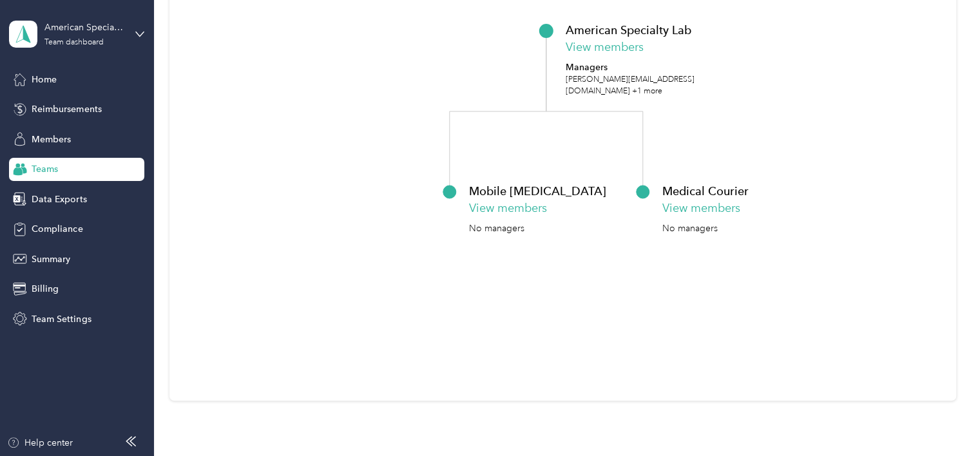
click at [31, 167] on div "Teams" at bounding box center [76, 169] width 135 height 23
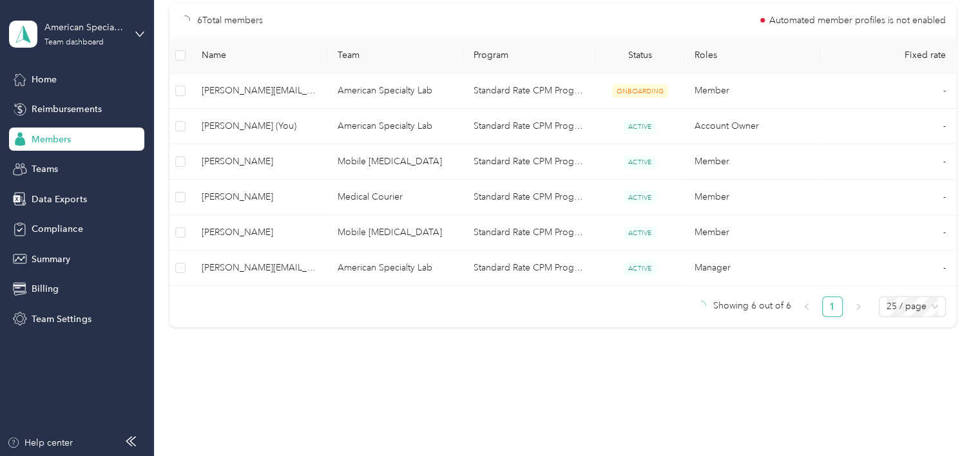
scroll to position [182, 0]
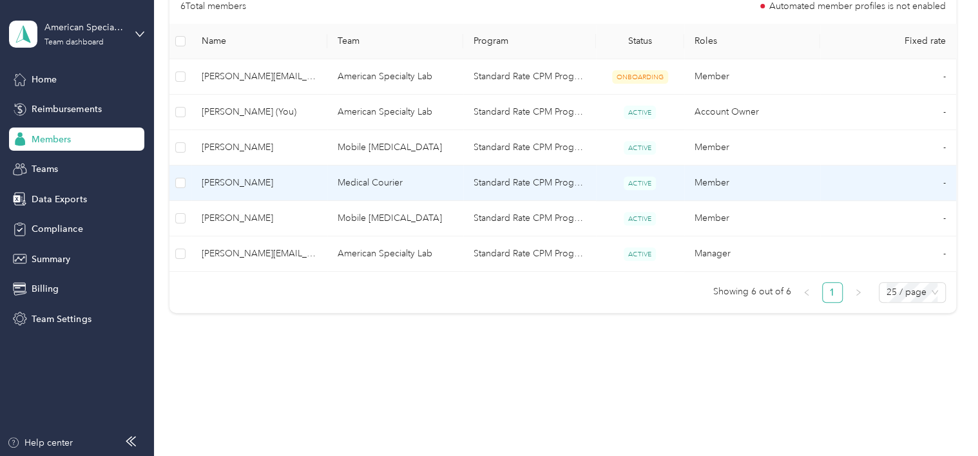
click at [228, 180] on span "[PERSON_NAME]" at bounding box center [259, 183] width 115 height 14
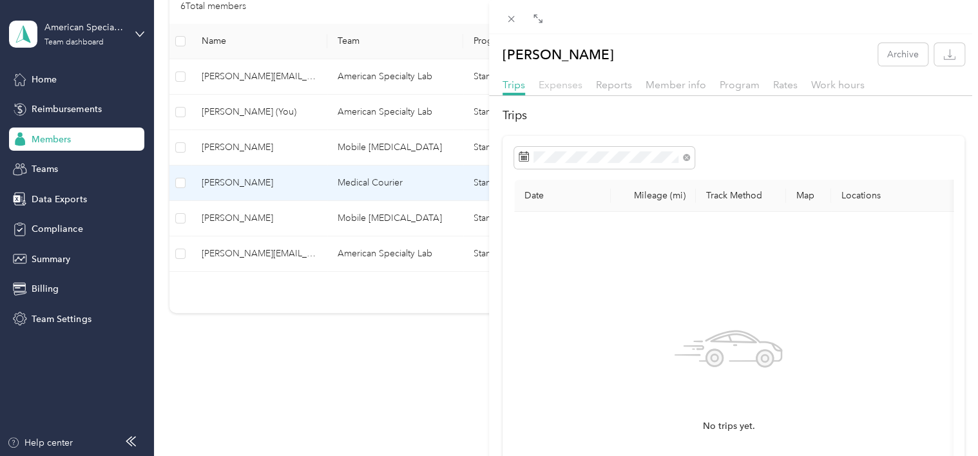
click at [541, 88] on span "Expenses" at bounding box center [560, 85] width 44 height 12
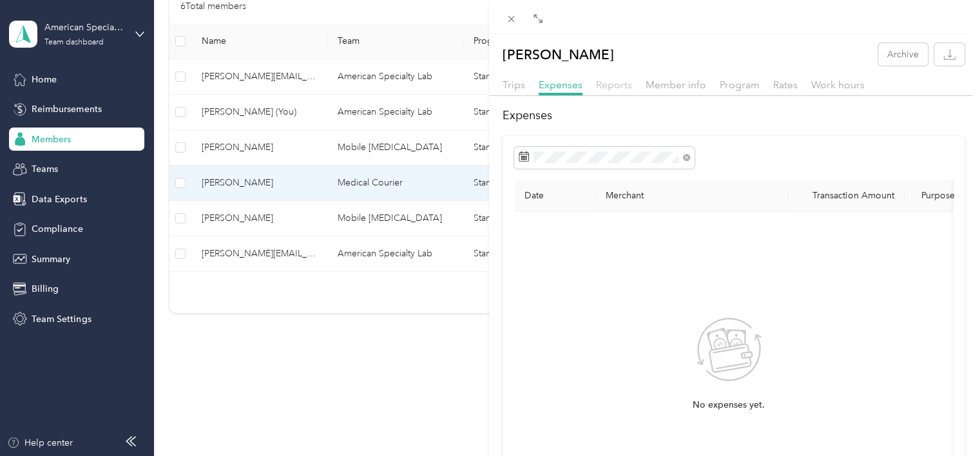
click at [602, 88] on span "Reports" at bounding box center [614, 85] width 36 height 12
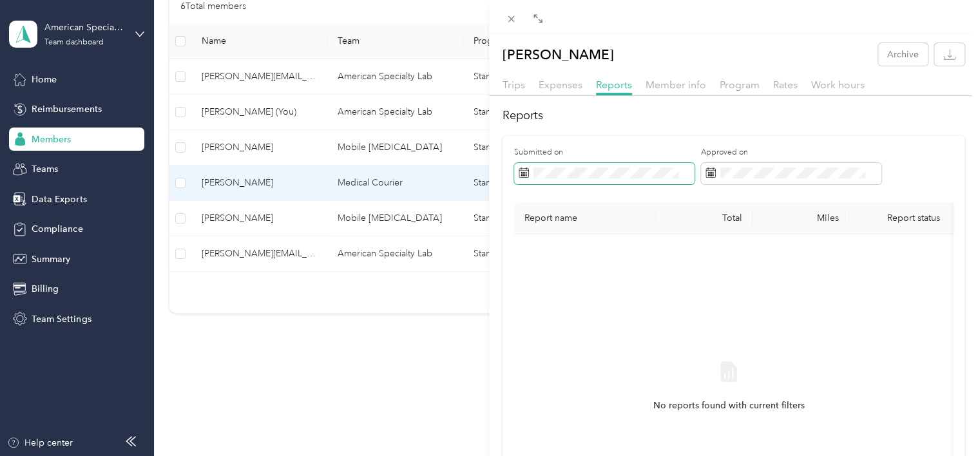
click at [684, 168] on span at bounding box center [686, 172] width 7 height 11
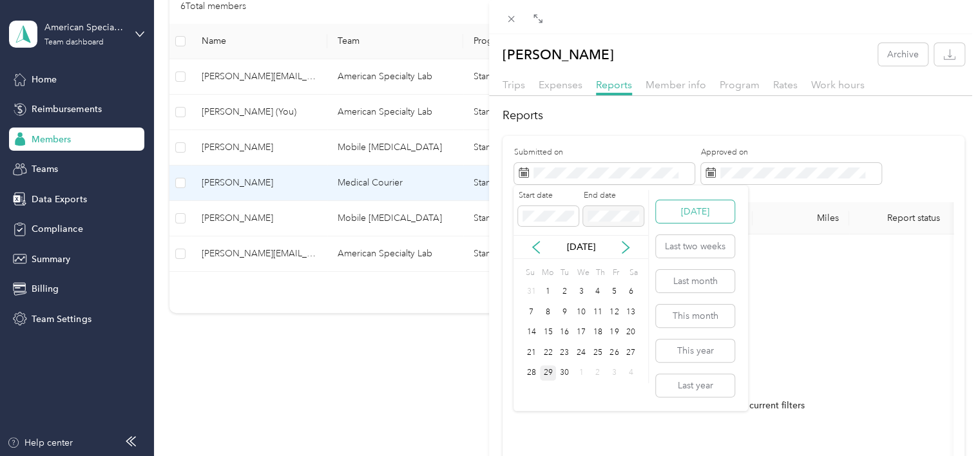
click at [700, 205] on button "[DATE]" at bounding box center [695, 211] width 79 height 23
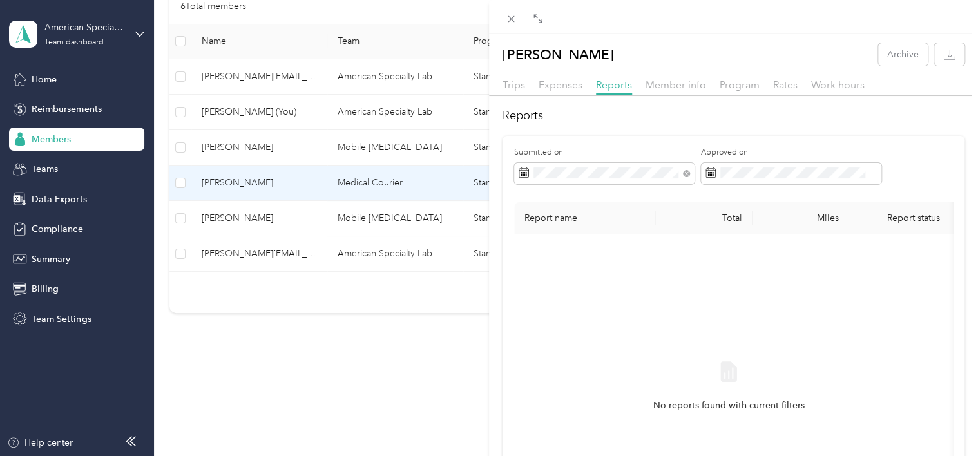
click at [75, 173] on div "[PERSON_NAME] Archive Trips Expenses Reports Member info Program Rates Work hou…" at bounding box center [489, 228] width 978 height 456
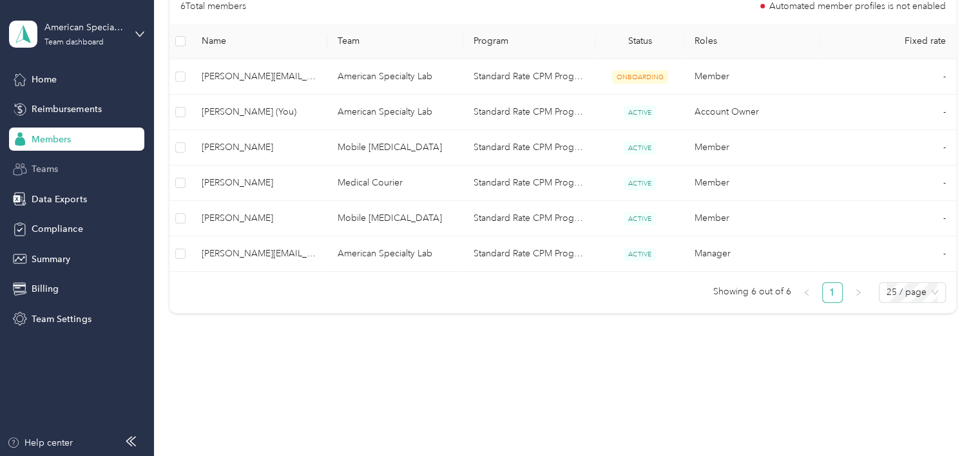
click at [58, 173] on div "Teams" at bounding box center [76, 169] width 135 height 23
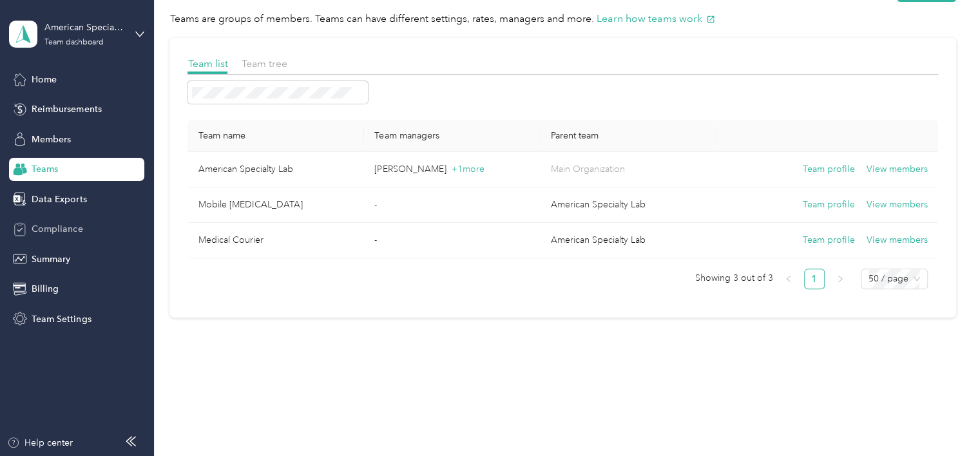
click at [81, 231] on span "Compliance" at bounding box center [57, 229] width 51 height 14
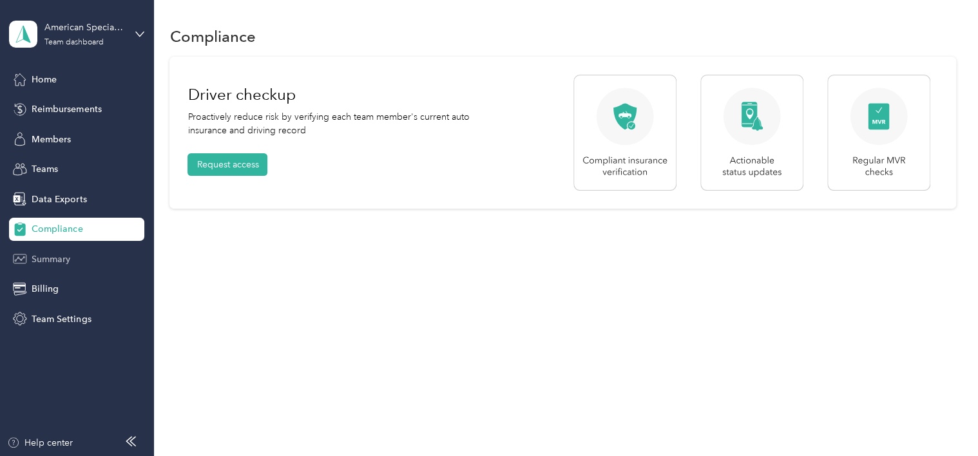
click at [69, 268] on div "Summary" at bounding box center [76, 258] width 135 height 23
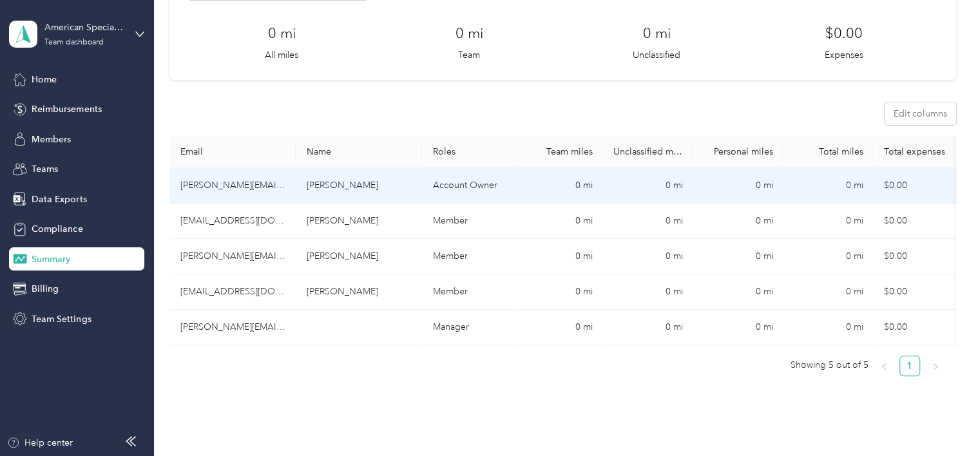
scroll to position [129, 0]
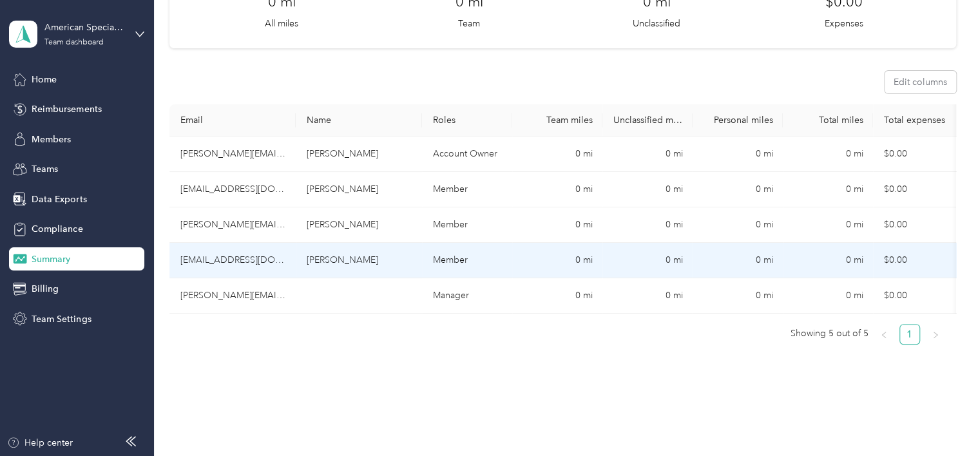
click at [462, 255] on td "Member" at bounding box center [467, 260] width 90 height 35
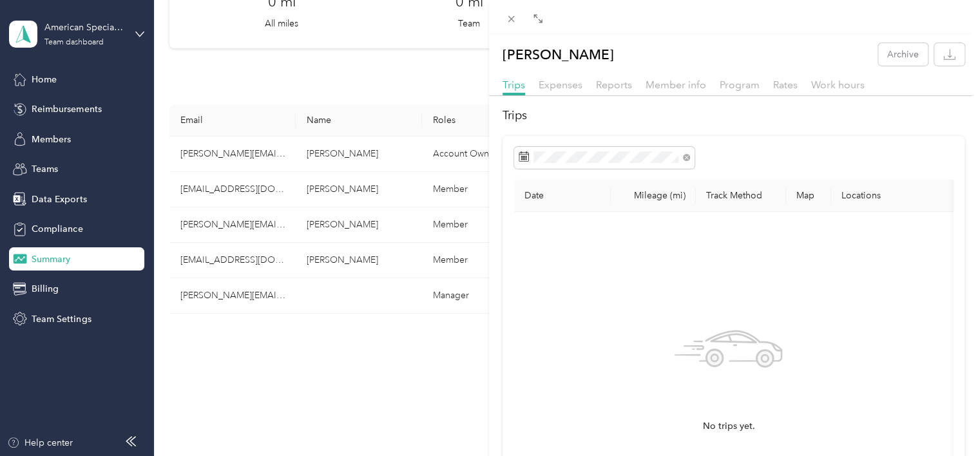
click at [365, 374] on div "Mahilet Madeksa Archive Trips Expenses Reports Member info Program Rates Work h…" at bounding box center [489, 228] width 978 height 456
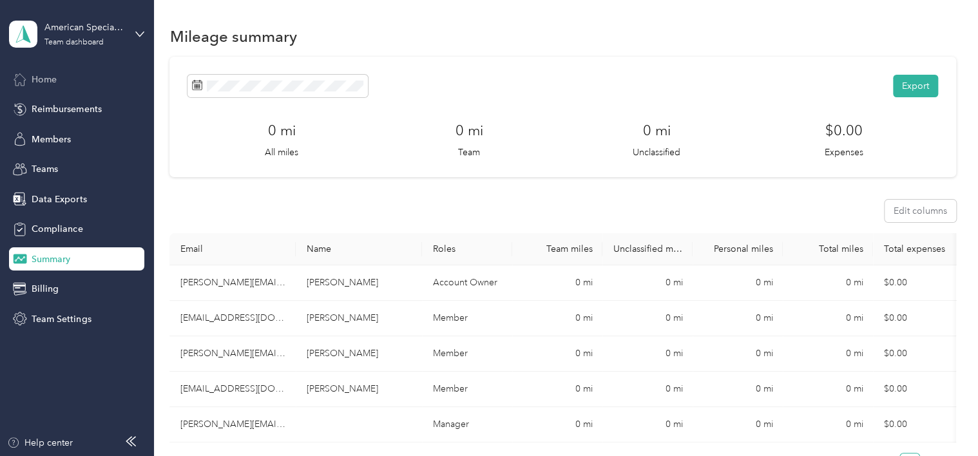
click at [49, 76] on span "Home" at bounding box center [44, 80] width 25 height 14
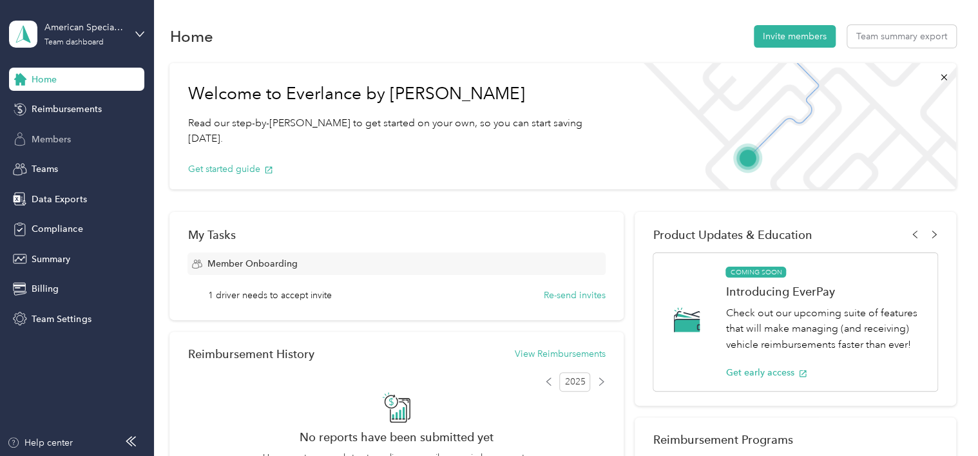
click at [31, 130] on div "Members" at bounding box center [76, 139] width 135 height 23
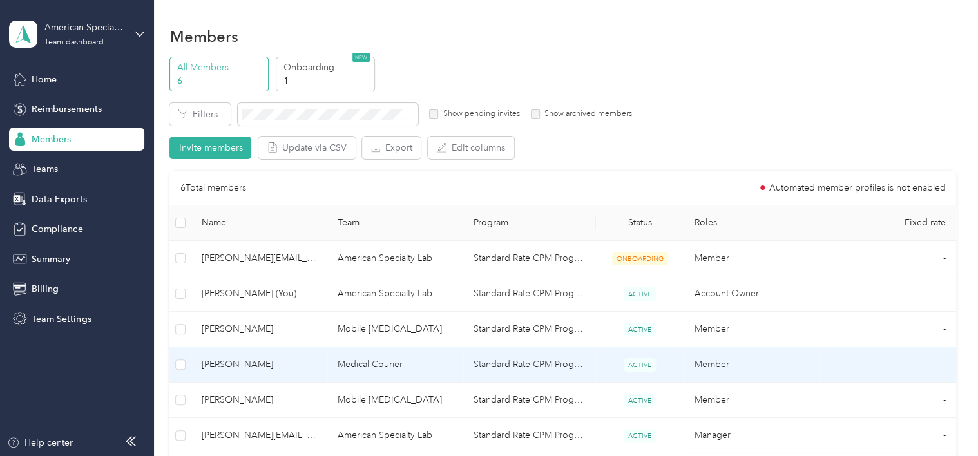
click at [290, 362] on span "[PERSON_NAME]" at bounding box center [259, 364] width 115 height 14
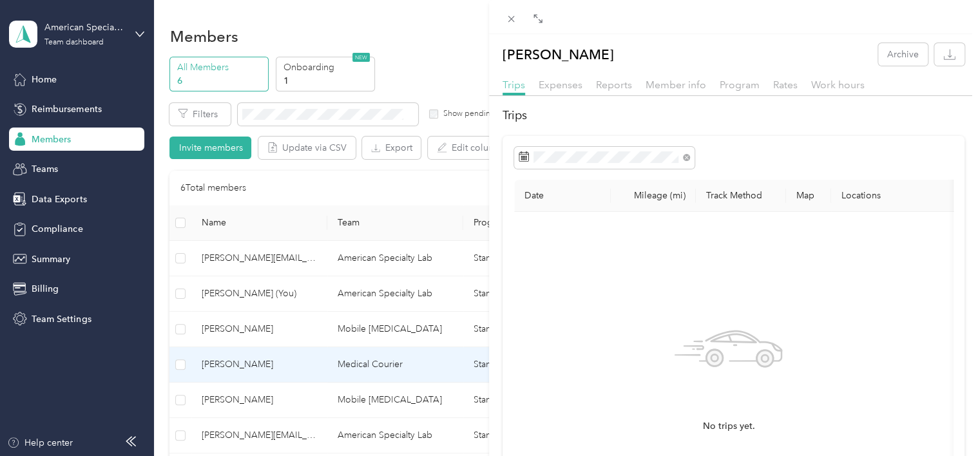
click at [515, 89] on span "Trips" at bounding box center [513, 85] width 23 height 12
click at [695, 160] on div at bounding box center [733, 158] width 439 height 22
click at [684, 157] on icon at bounding box center [686, 157] width 7 height 7
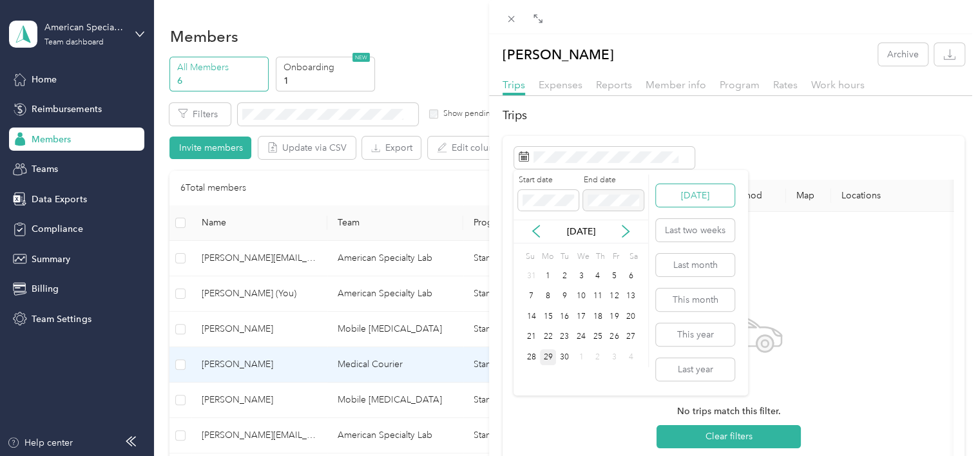
click at [709, 189] on button "[DATE]" at bounding box center [695, 195] width 79 height 23
